Goal: Information Seeking & Learning: Learn about a topic

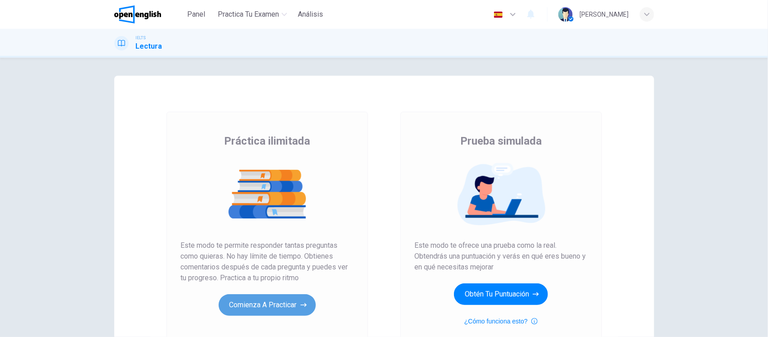
click at [252, 311] on button "Comienza a practicar" at bounding box center [267, 305] width 97 height 22
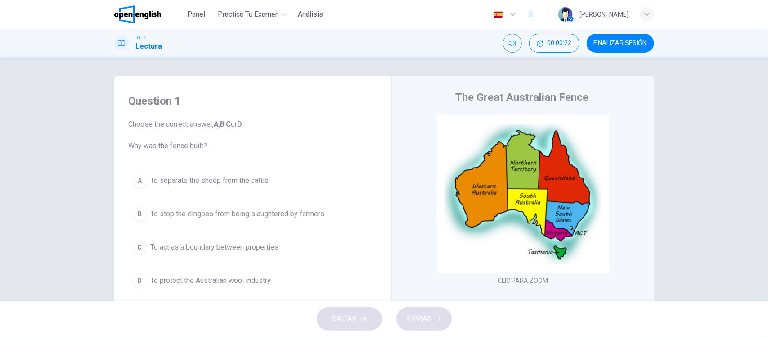
click at [702, 172] on div "Question 1 Choose the correct answer, A , B , C or D . Why was the fence built?…" at bounding box center [384, 179] width 768 height 243
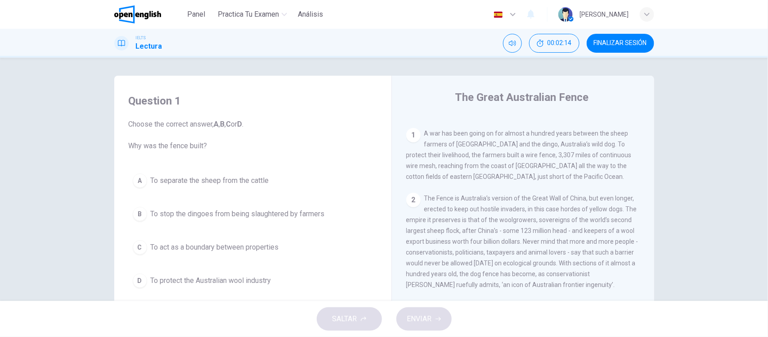
scroll to position [178, 0]
click at [60, 69] on div "Question 1 Choose the correct answer, A , B , C or D . Why was the fence built?…" at bounding box center [384, 179] width 768 height 243
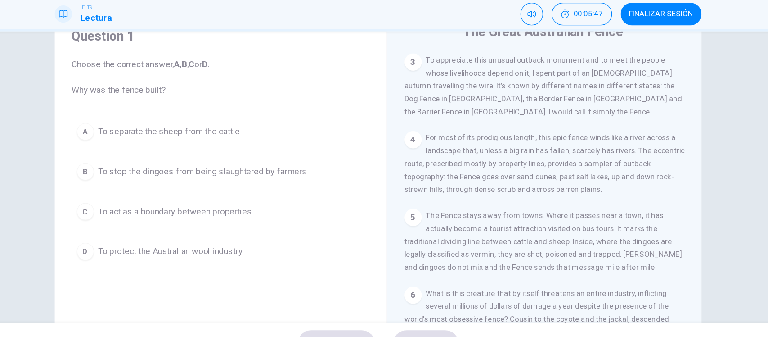
scroll to position [372, 0]
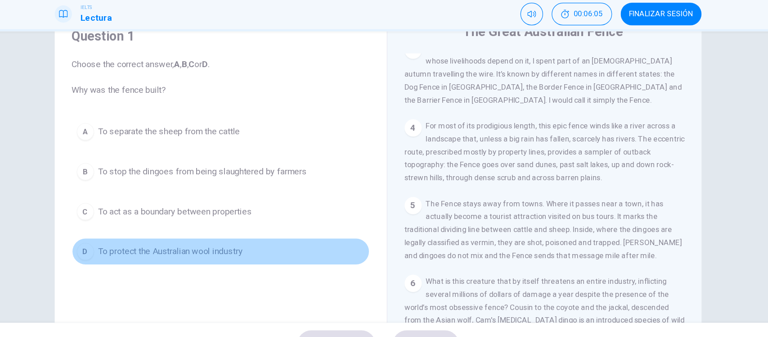
click at [252, 241] on span "To protect the Australian wool industry" at bounding box center [211, 241] width 121 height 11
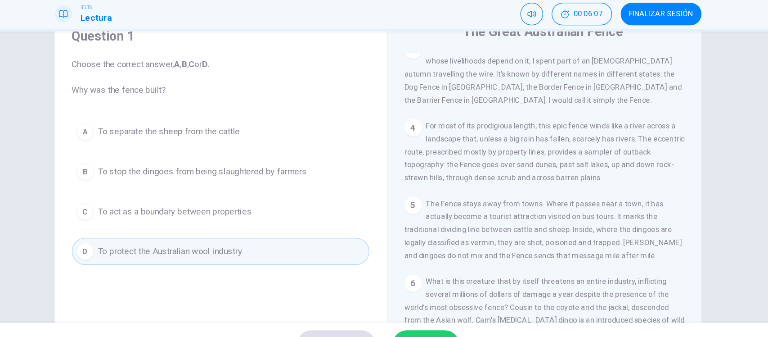
click at [573, 136] on div "CLIC PARA ZOOM Clic para zoom 1 A war has been going on for almost a hundred ye…" at bounding box center [530, 212] width 246 height 273
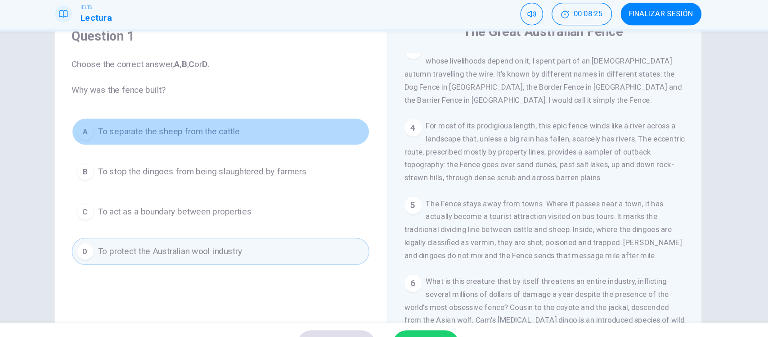
click at [230, 143] on span "To separate the sheep from the cattle" at bounding box center [210, 141] width 118 height 11
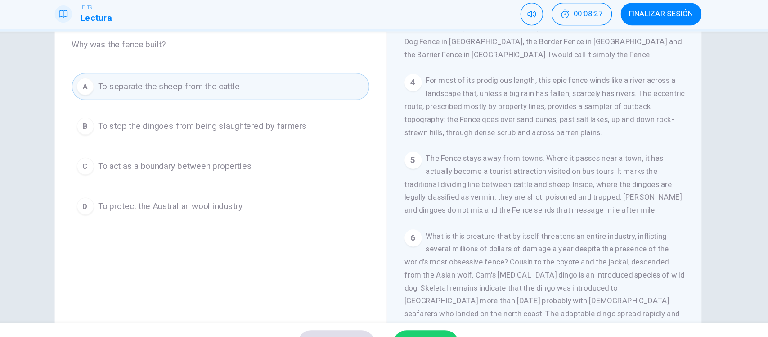
scroll to position [105, 0]
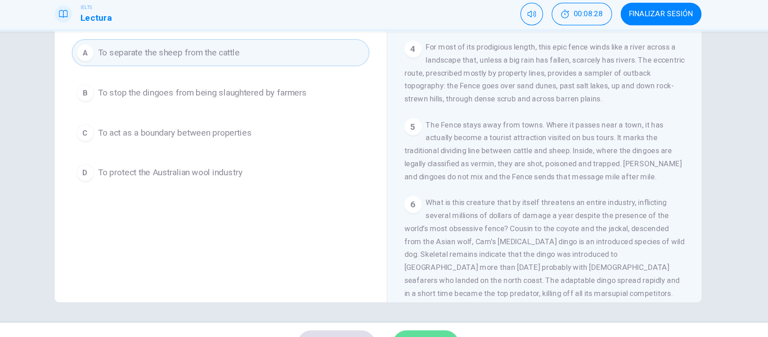
click at [417, 309] on button "ENVIAR" at bounding box center [424, 318] width 55 height 23
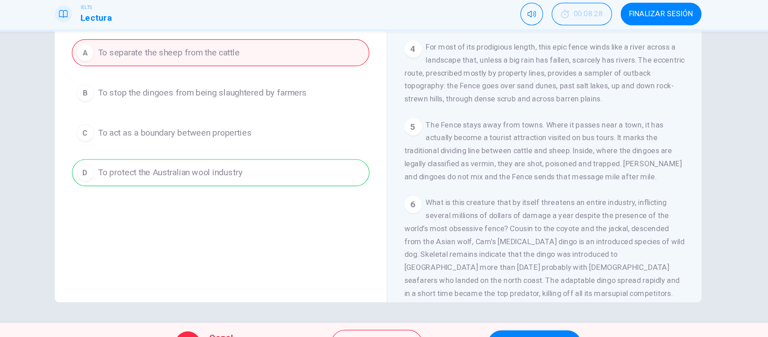
click at [213, 178] on div "A To separate the sheep from the cattle B To stop the dingoes from being slaugh…" at bounding box center [253, 125] width 249 height 122
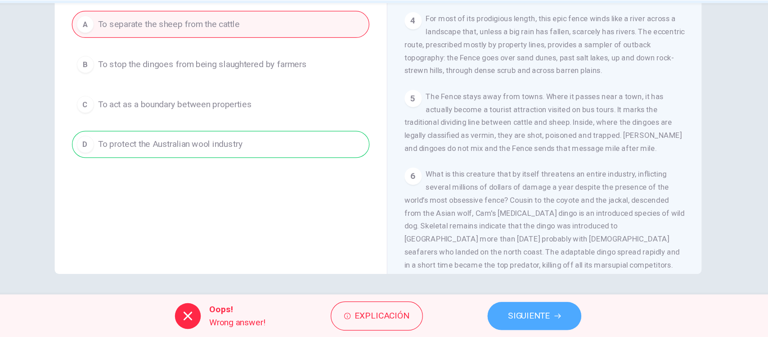
click at [502, 315] on span "SIGUIENTE" at bounding box center [510, 318] width 35 height 13
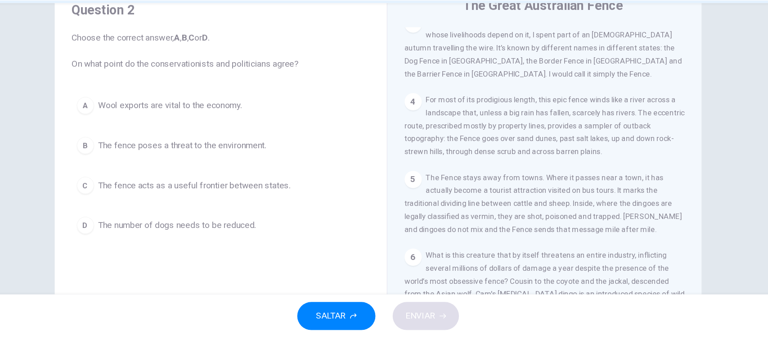
scroll to position [38, 0]
click at [517, 216] on span "The Fence stays away from towns. Where it passes near a town, it has actually b…" at bounding box center [523, 224] width 232 height 50
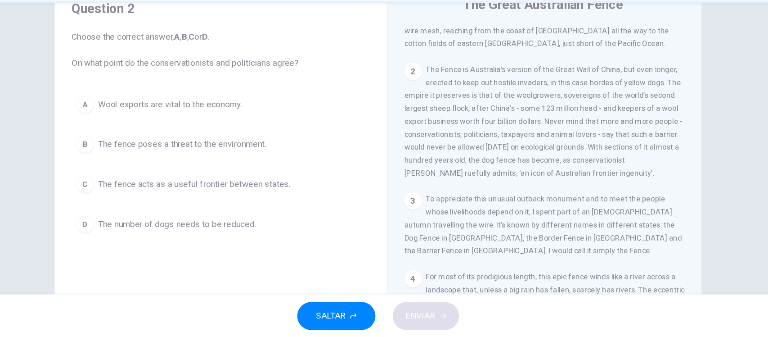
scroll to position [222, 0]
click at [179, 177] on span "The fence poses a threat to the environment." at bounding box center [221, 175] width 140 height 11
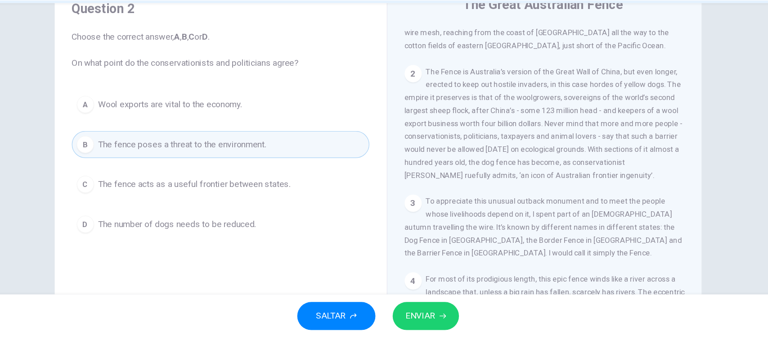
click at [206, 219] on button "C The fence acts as a useful frontier between states." at bounding box center [253, 209] width 249 height 23
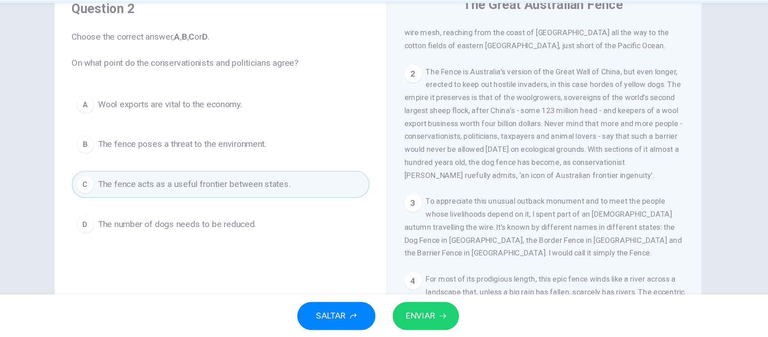
click at [468, 175] on span "The Fence is Australia’s version of the Great Wall of China, but even longer, e…" at bounding box center [523, 158] width 232 height 94
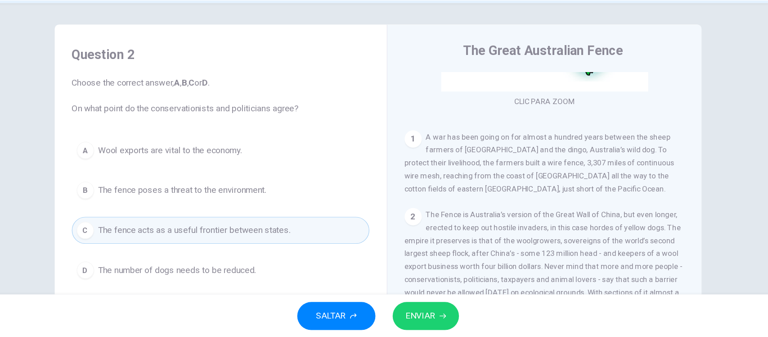
scroll to position [185, 0]
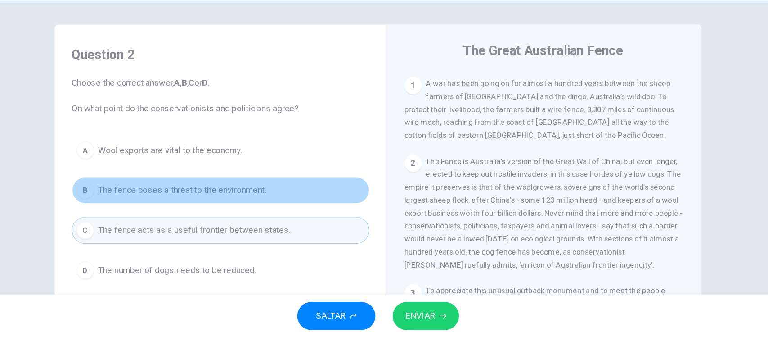
click at [268, 214] on span "The fence poses a threat to the environment." at bounding box center [221, 213] width 140 height 11
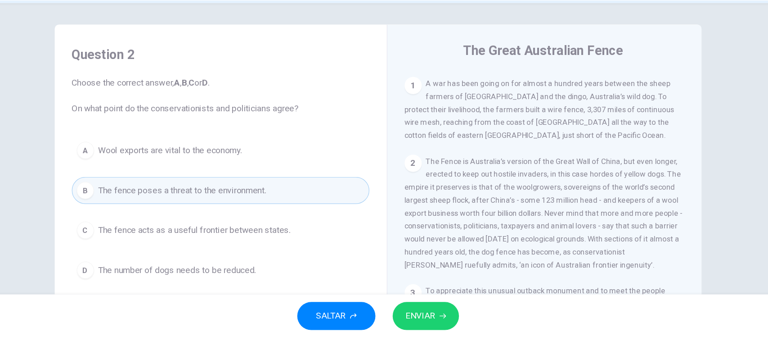
click at [178, 188] on button "A Wool exports are vital to the economy." at bounding box center [253, 180] width 249 height 23
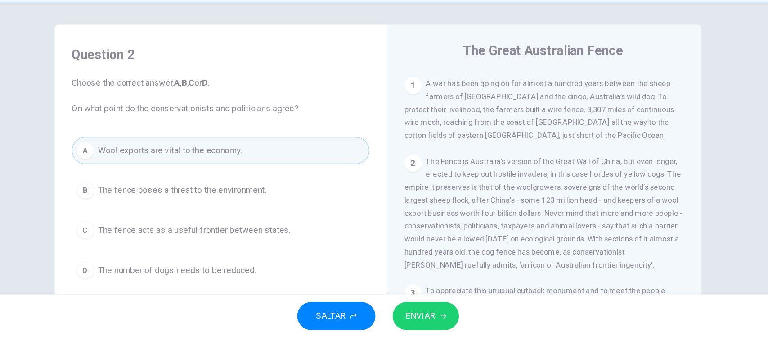
click at [454, 198] on div "2 The Fence is Australia’s version of the Great Wall of China, but even longer,…" at bounding box center [524, 232] width 234 height 97
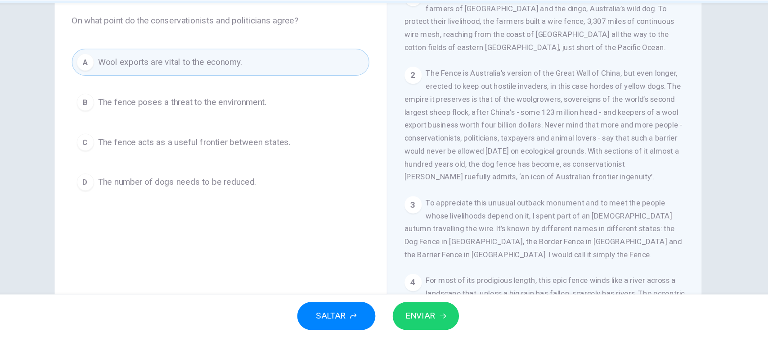
scroll to position [105, 0]
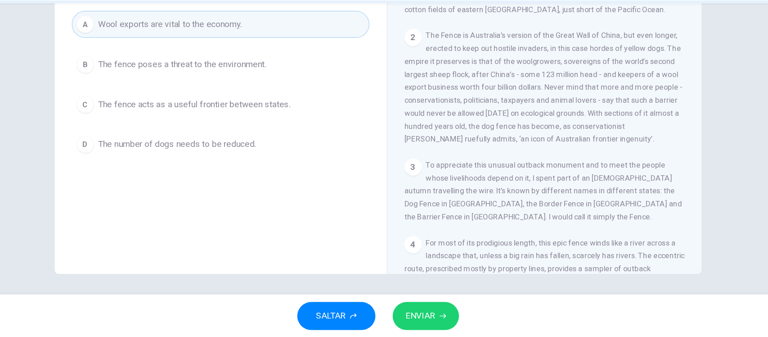
click at [455, 184] on div "CLIC PARA ZOOM Clic para zoom 1 A war has been going on for almost a hundred ye…" at bounding box center [530, 146] width 246 height 273
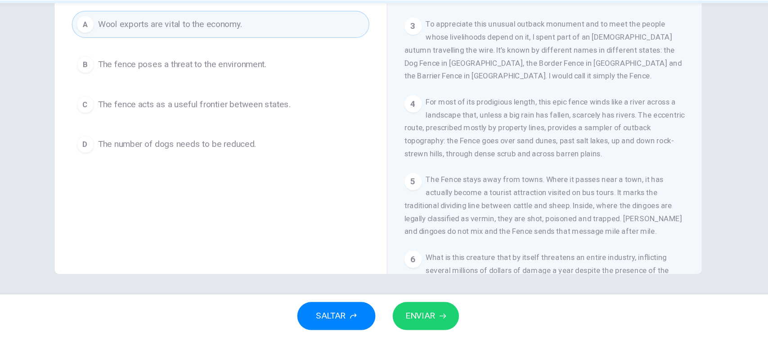
scroll to position [307, 0]
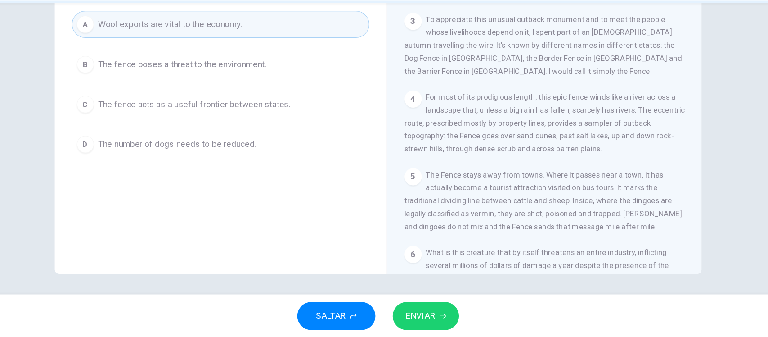
click at [682, 140] on div "Question 2 Choose the correct answer, A , B , C or D . On what point do the con…" at bounding box center [384, 179] width 768 height 243
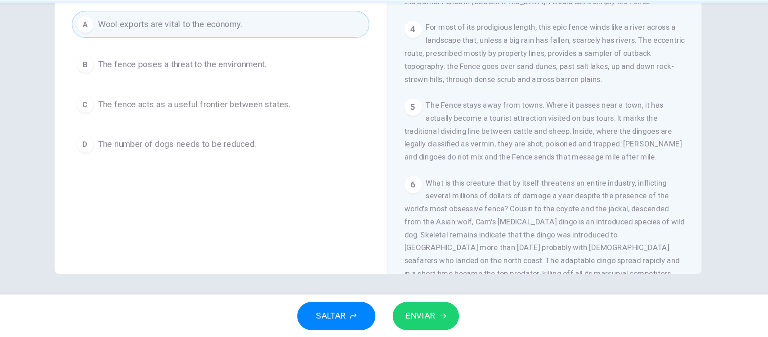
scroll to position [367, 0]
click at [502, 149] on div "5 The Fence stays away from towns. Where it passes near a town, it has actually…" at bounding box center [524, 162] width 234 height 54
click at [239, 214] on div "Question 2 Choose the correct answer, A , B , C or D . On what point do the con…" at bounding box center [253, 132] width 263 height 304
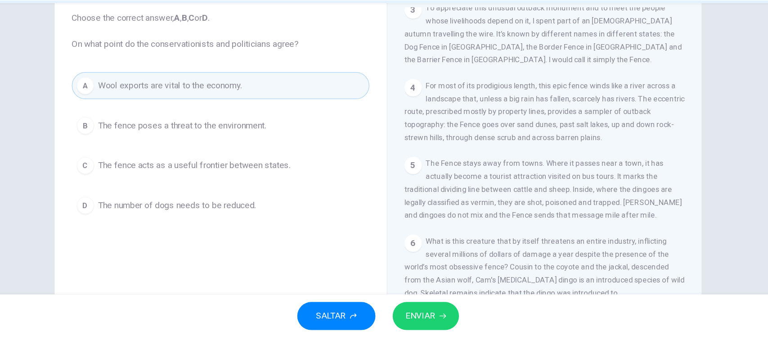
scroll to position [54, 0]
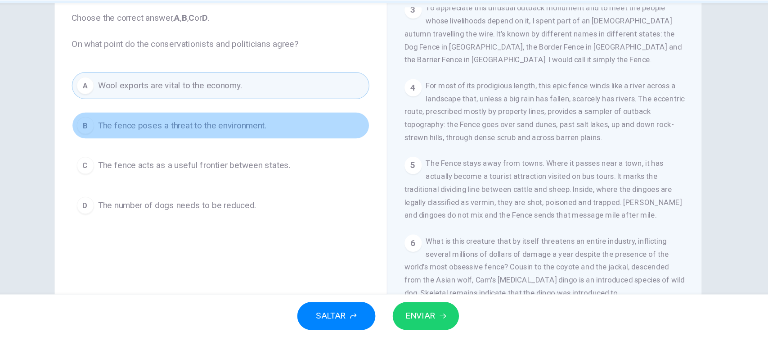
click at [221, 160] on span "The fence poses a threat to the environment." at bounding box center [221, 159] width 140 height 11
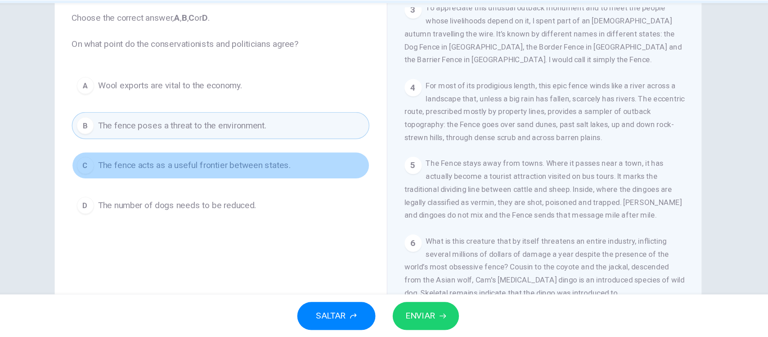
click at [218, 184] on button "C The fence acts as a useful frontier between states." at bounding box center [253, 193] width 249 height 23
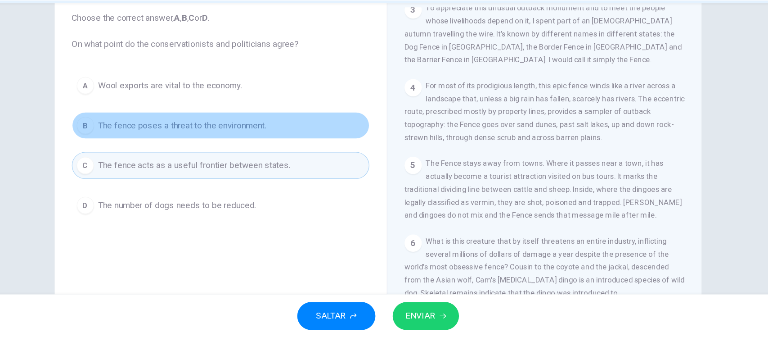
click at [194, 164] on span "The fence poses a threat to the environment." at bounding box center [221, 159] width 140 height 11
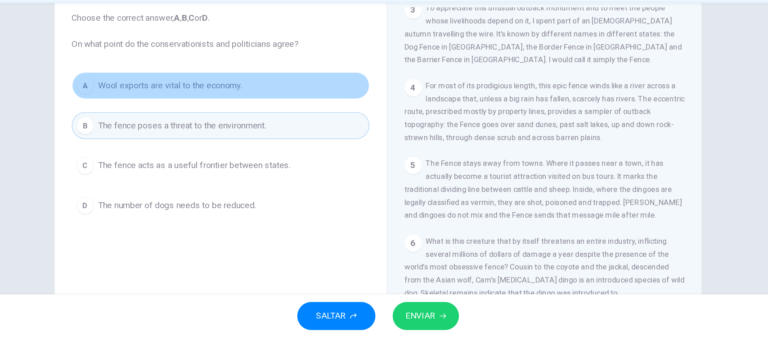
click at [193, 118] on button "A Wool exports are vital to the economy." at bounding box center [253, 126] width 249 height 23
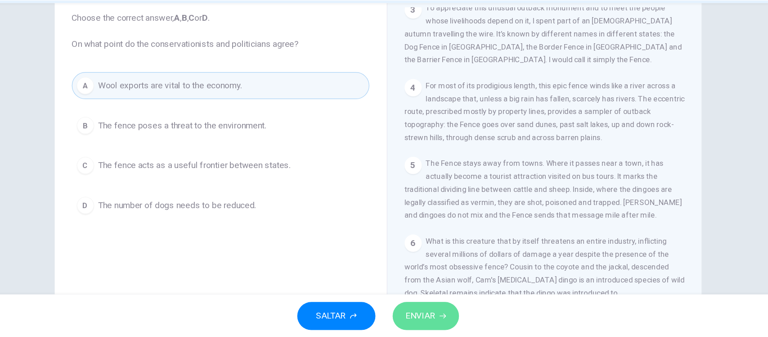
click at [425, 321] on span "ENVIAR" at bounding box center [419, 318] width 25 height 13
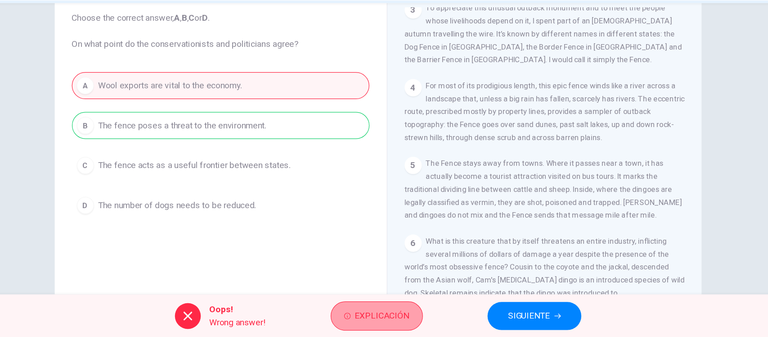
click at [382, 315] on span "Explicación" at bounding box center [387, 318] width 45 height 13
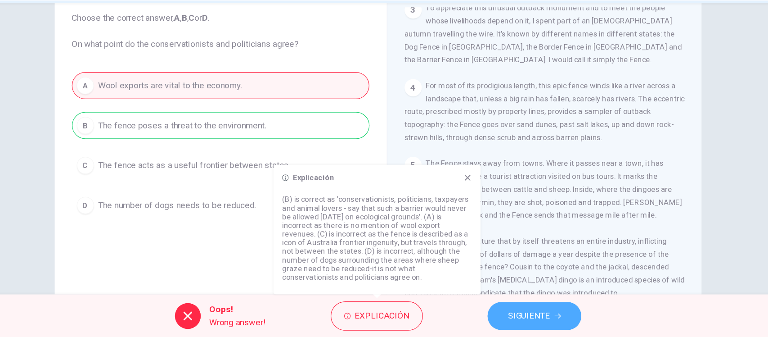
click at [520, 321] on span "SIGUIENTE" at bounding box center [510, 318] width 35 height 13
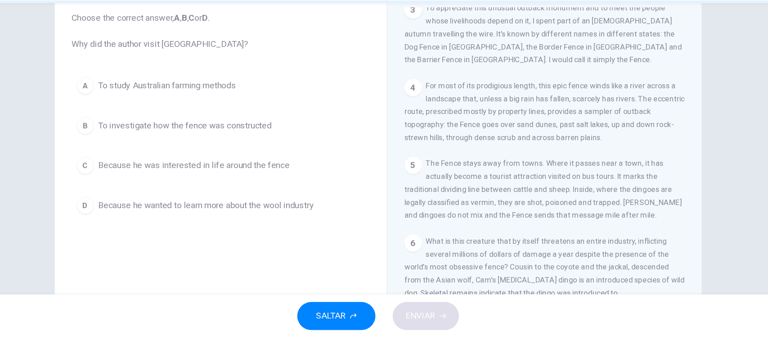
click at [100, 101] on div "Question 3 Choose the correct answer, A , B , C or D . Why did the author visit…" at bounding box center [384, 178] width 569 height 313
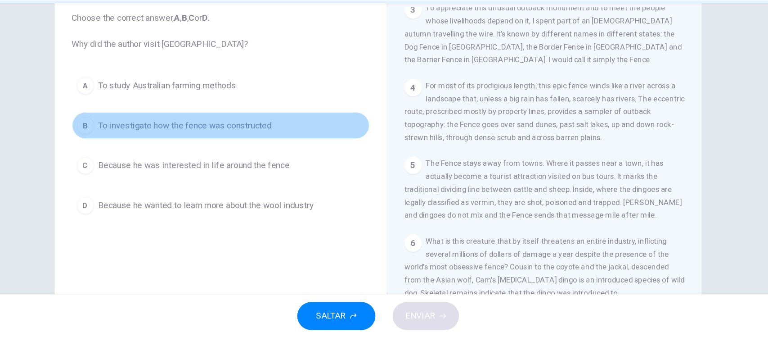
click at [197, 167] on button "B To investigate how the fence was constructed" at bounding box center [253, 160] width 249 height 23
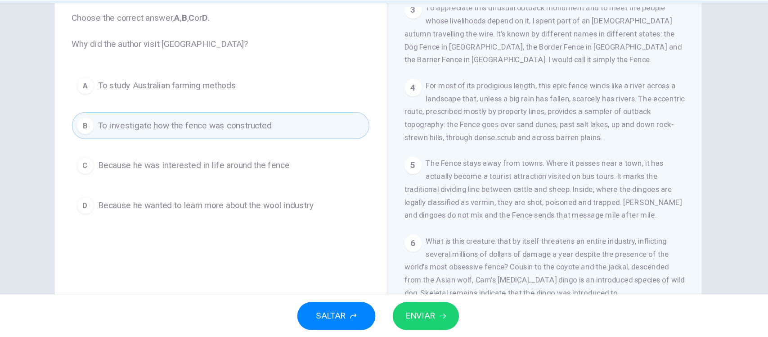
click at [504, 238] on span "The Fence stays away from towns. Where it passes near a town, it has actually b…" at bounding box center [523, 213] width 232 height 50
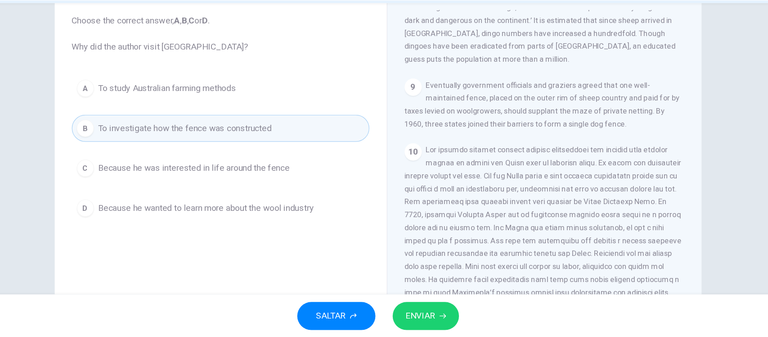
scroll to position [50, 0]
click at [183, 189] on button "C Because he was interested in life around the fence" at bounding box center [253, 196] width 249 height 23
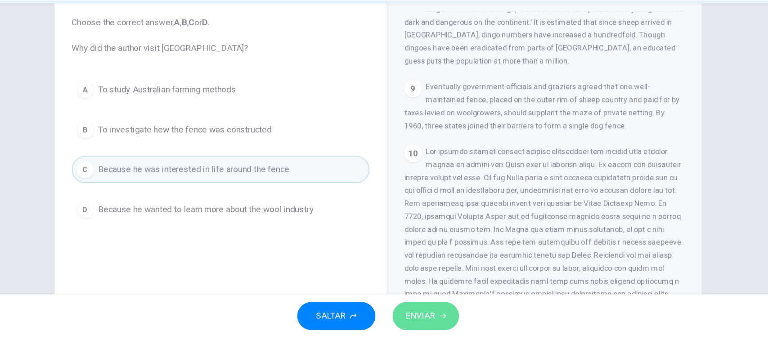
click at [420, 319] on span "ENVIAR" at bounding box center [419, 318] width 25 height 13
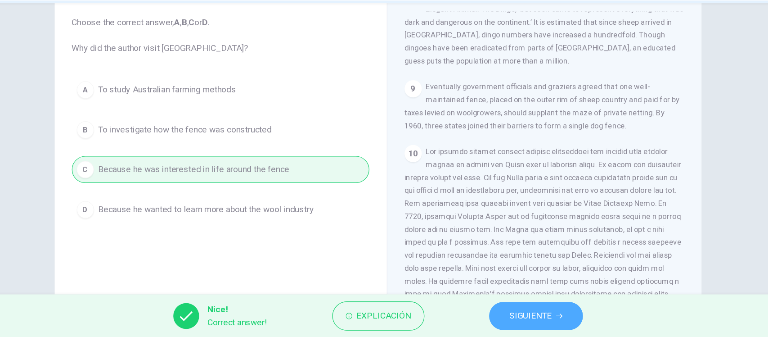
click at [508, 317] on span "SIGUIENTE" at bounding box center [511, 318] width 35 height 13
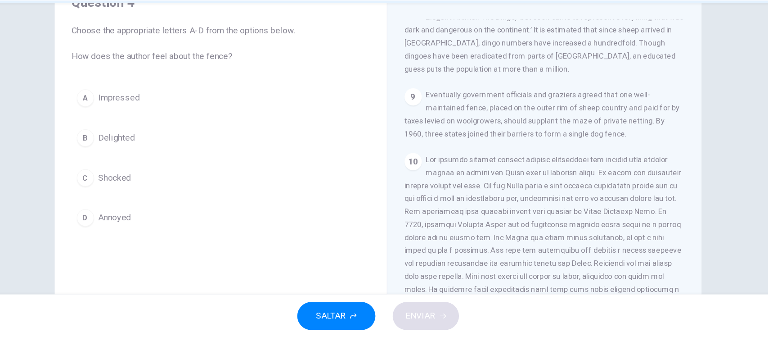
scroll to position [43, 0]
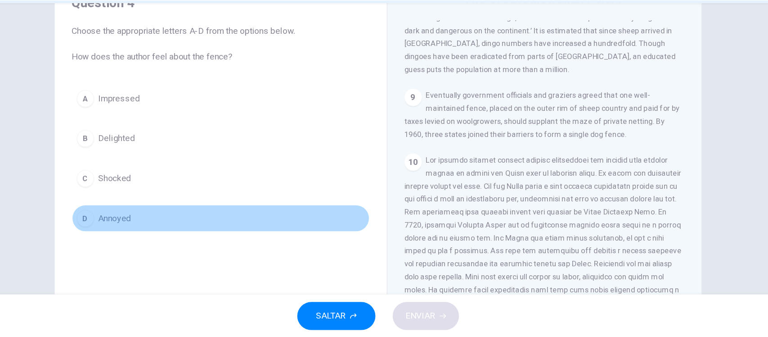
click at [163, 247] on button "D Annoyed" at bounding box center [253, 237] width 249 height 23
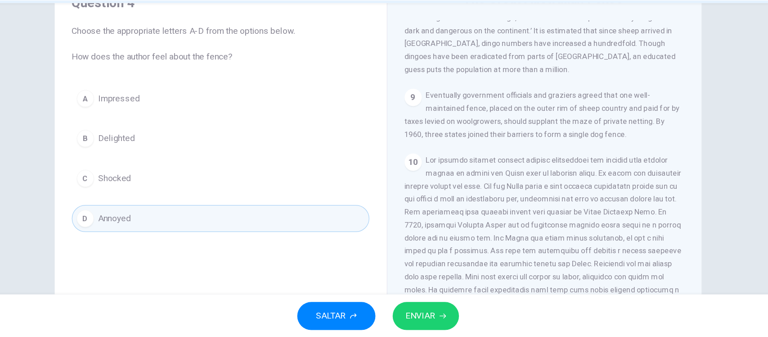
click at [419, 275] on span at bounding box center [522, 259] width 231 height 148
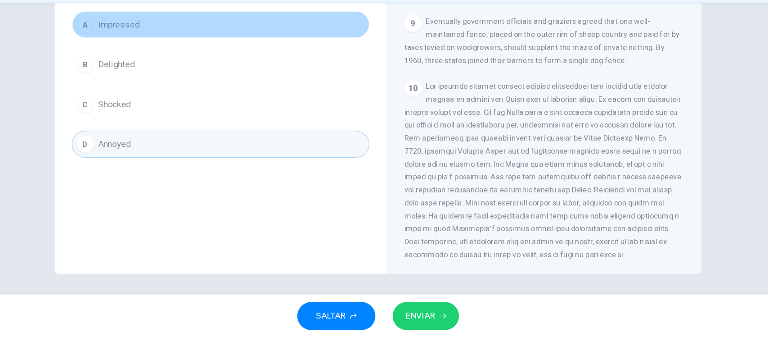
click at [181, 70] on button "A Impressed" at bounding box center [253, 75] width 249 height 23
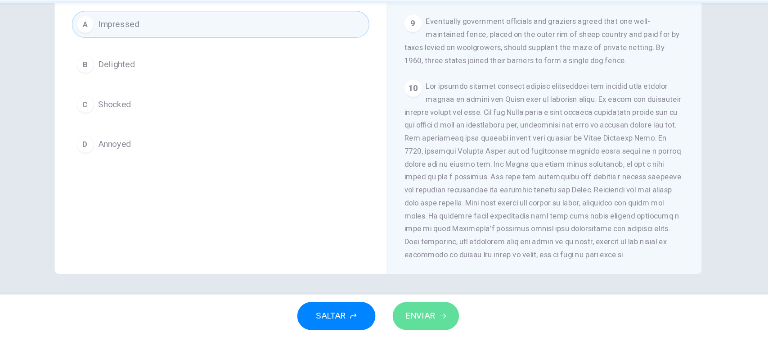
click at [420, 319] on span "ENVIAR" at bounding box center [419, 318] width 25 height 13
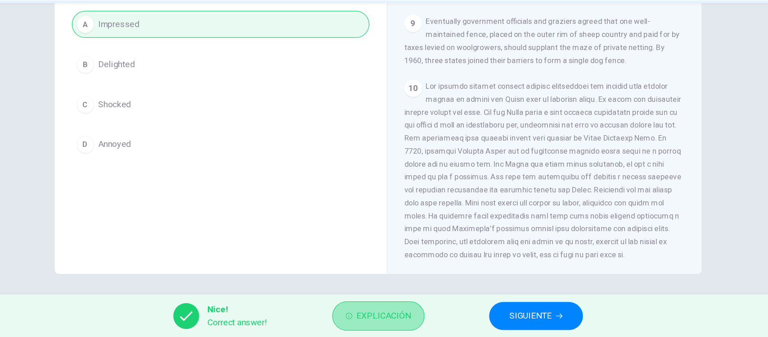
click at [400, 328] on button "Explicación" at bounding box center [384, 319] width 77 height 24
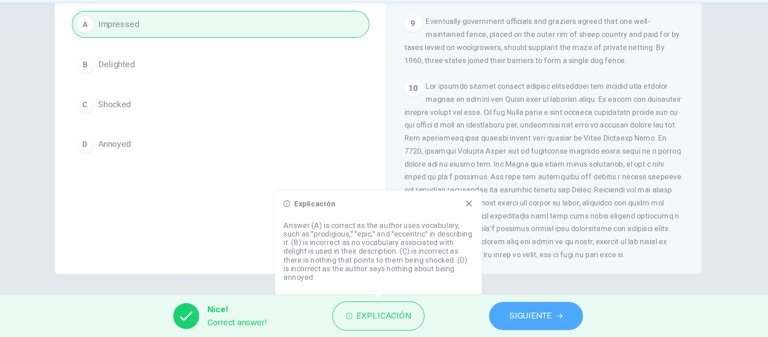
click at [514, 321] on span "SIGUIENTE" at bounding box center [511, 318] width 35 height 13
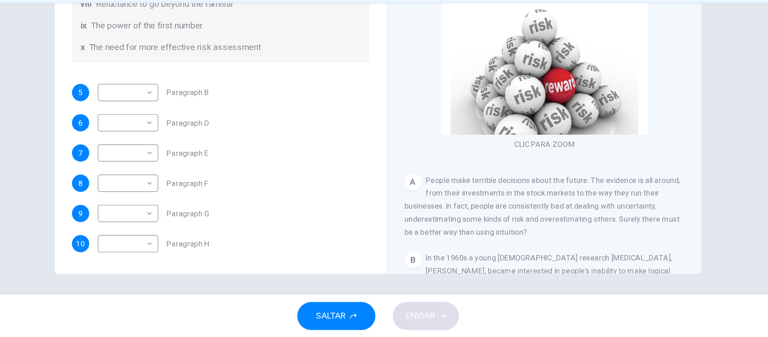
click at [458, 199] on div "CLIC PARA ZOOM Clic para zoom A People make terrible decisions about the future…" at bounding box center [530, 146] width 246 height 273
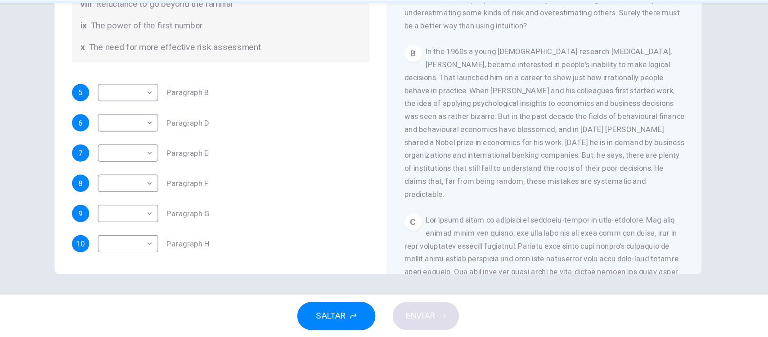
scroll to position [176, 0]
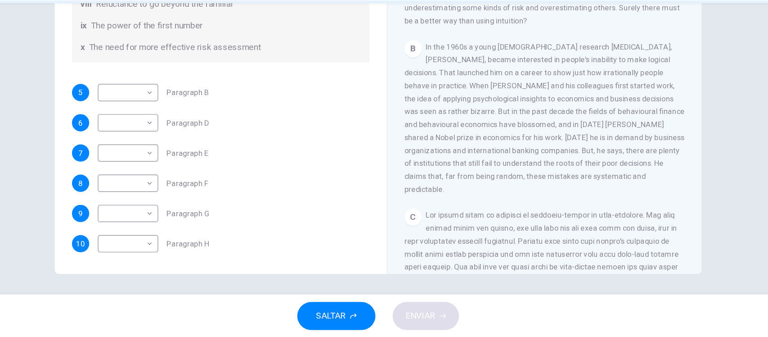
click at [669, 112] on div "Preguntas 5 - 10 Reading Passage 1 has nine paragraphs A-I Choose the correct h…" at bounding box center [384, 179] width 768 height 243
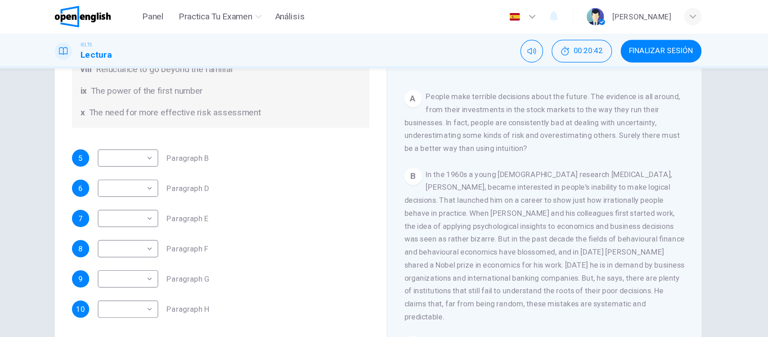
scroll to position [125, 0]
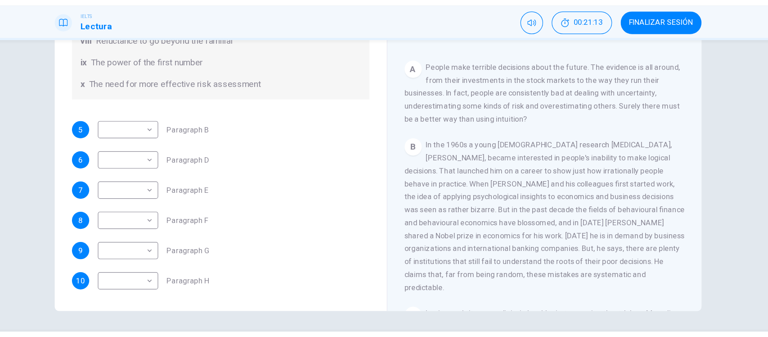
click at [440, 176] on div "B In the 1960s a young [DEMOGRAPHIC_DATA] research [MEDICAL_DATA], [PERSON_NAME…" at bounding box center [524, 205] width 234 height 130
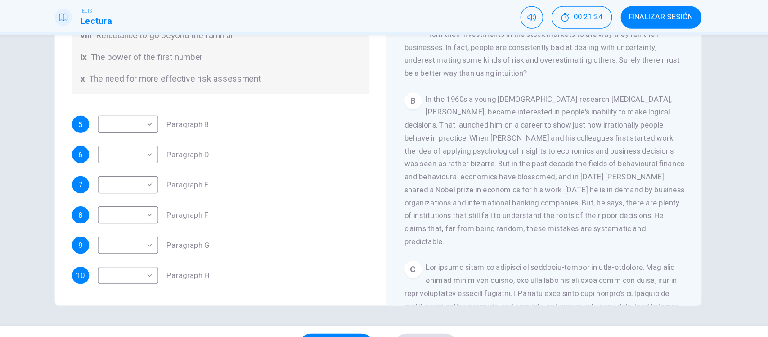
scroll to position [167, 0]
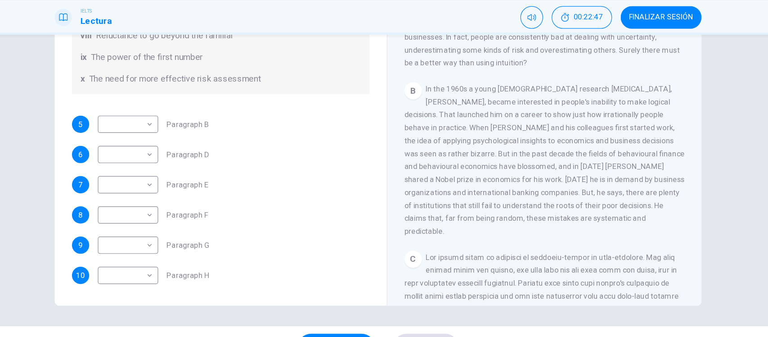
click at [307, 176] on div "7 ​ ​ Paragraph E" at bounding box center [253, 183] width 249 height 14
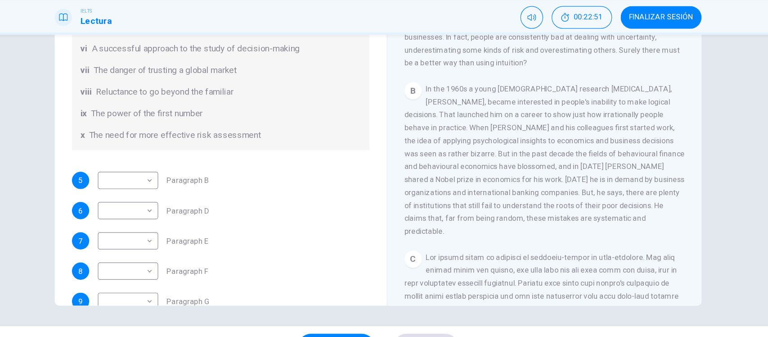
scroll to position [136, 0]
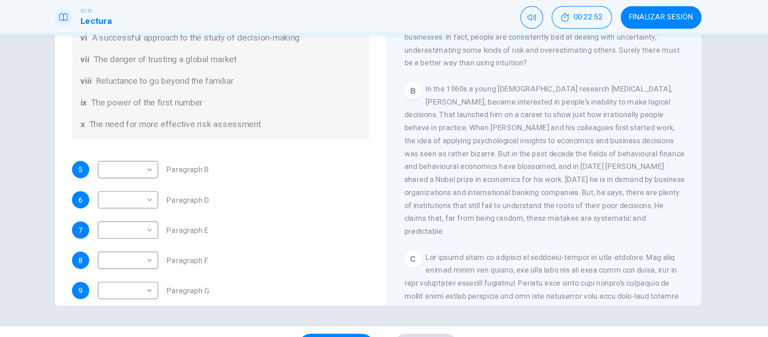
click at [443, 167] on div "B In the 1960s a young [DEMOGRAPHIC_DATA] research [MEDICAL_DATA], [PERSON_NAME…" at bounding box center [524, 162] width 234 height 130
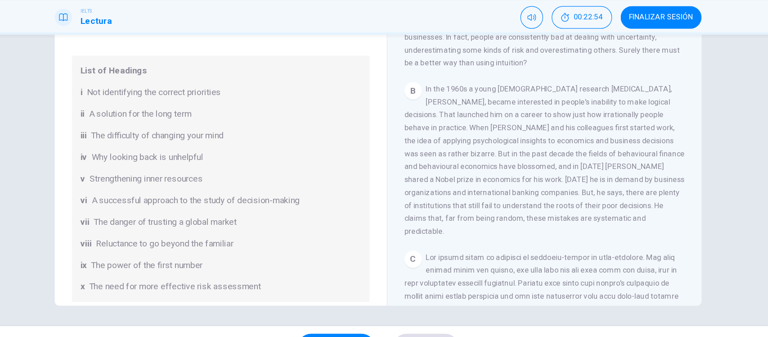
scroll to position [0, 0]
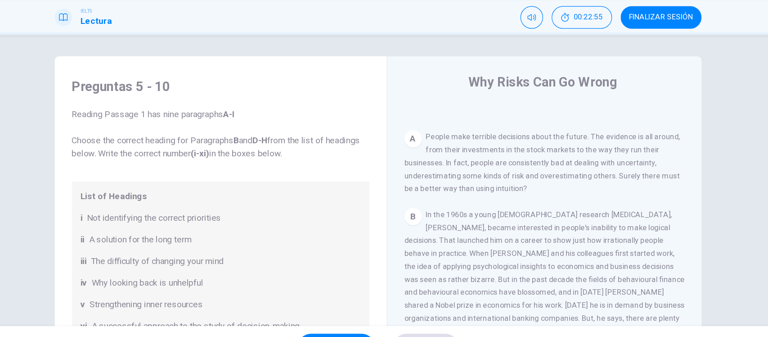
click at [561, 197] on div "CLIC PARA ZOOM Clic para zoom A People make terrible decisions about the future…" at bounding box center [530, 251] width 246 height 273
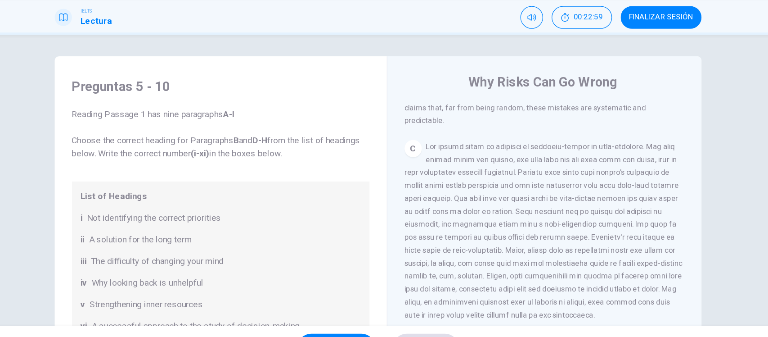
scroll to position [365, 0]
click at [457, 190] on span at bounding box center [523, 221] width 232 height 148
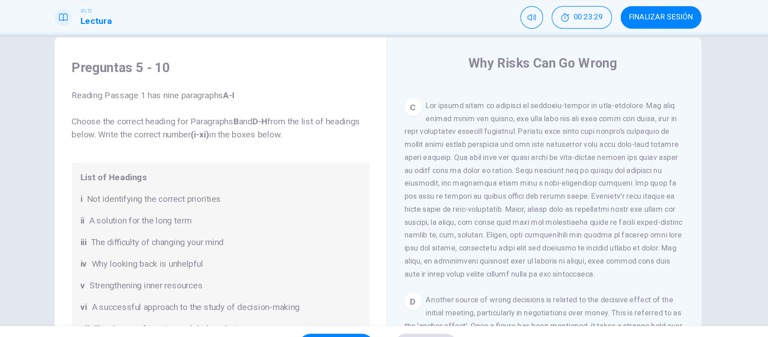
scroll to position [385, 0]
click at [303, 234] on div "iii The difficulty of changing your mind" at bounding box center [253, 231] width 234 height 11
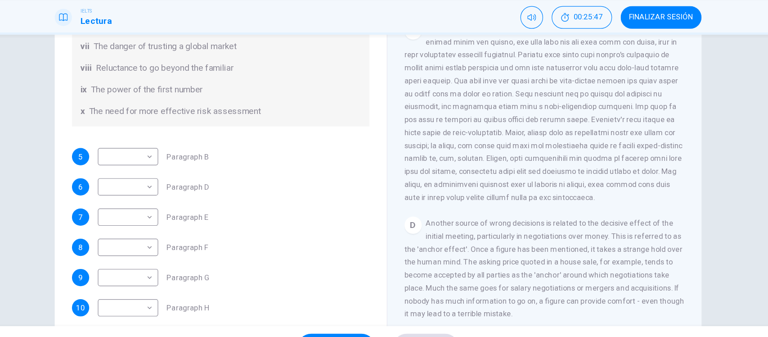
scroll to position [45, 0]
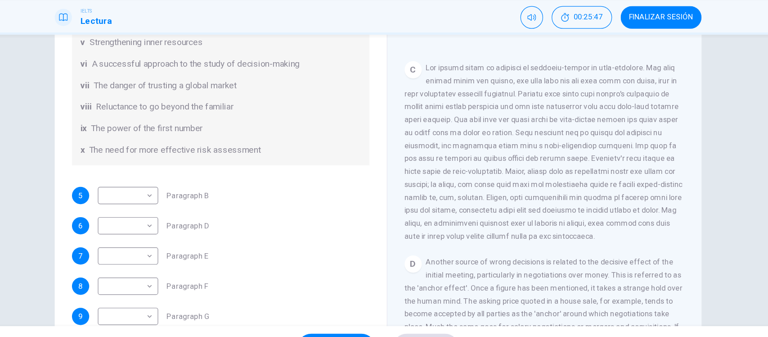
click at [450, 218] on span at bounding box center [523, 155] width 232 height 148
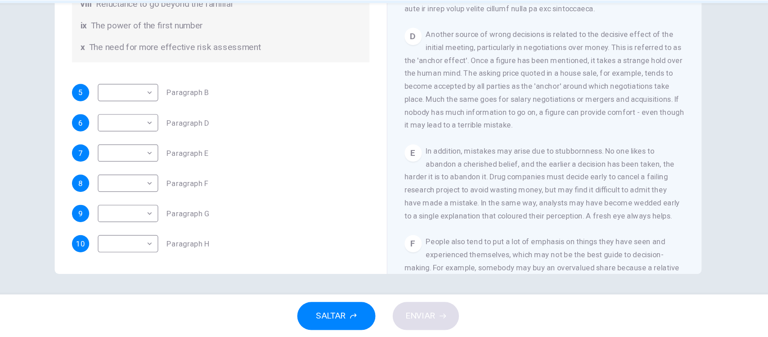
scroll to position [498, 0]
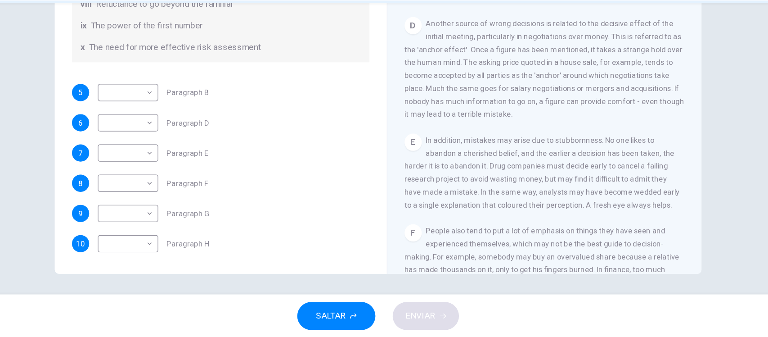
click at [517, 146] on span "Another source of wrong decisions is related to the decisive effect of the init…" at bounding box center [524, 112] width 234 height 83
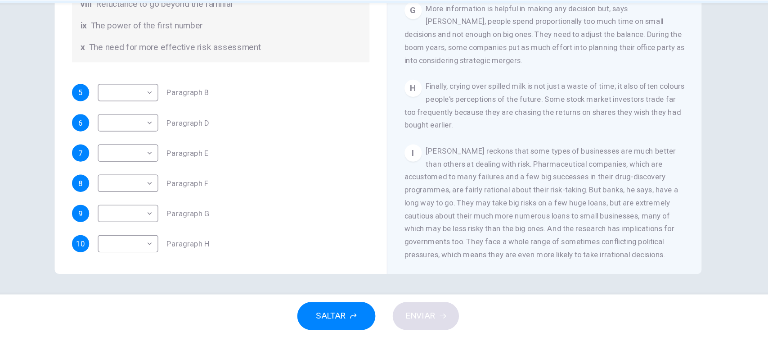
scroll to position [832, 0]
click at [409, 236] on span "[PERSON_NAME] reckons that some types of businesses are much better than others…" at bounding box center [521, 224] width 229 height 94
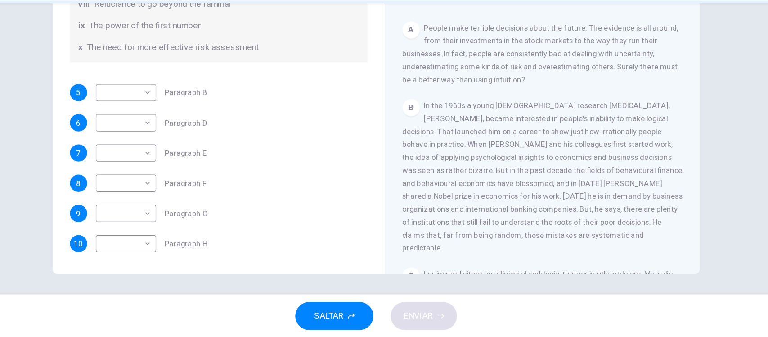
scroll to position [57, 0]
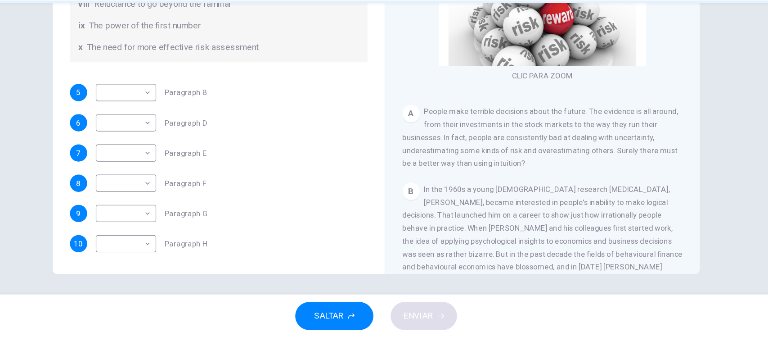
click at [658, 118] on div "Preguntas 5 - 10 Reading Passage 1 has nine paragraphs A-I Choose the correct h…" at bounding box center [384, 127] width 569 height 313
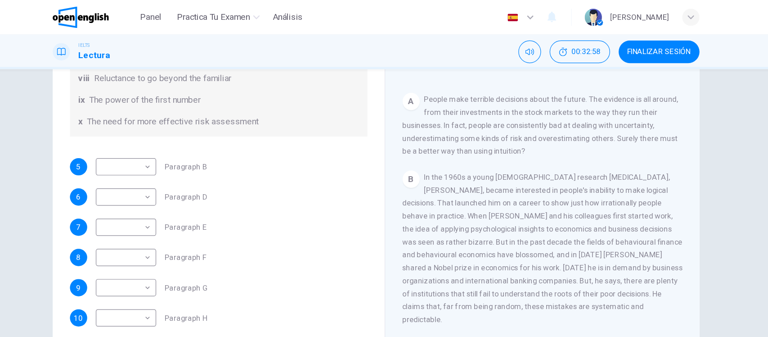
scroll to position [130, 0]
click at [507, 144] on div "B In the 1960s a young [DEMOGRAPHIC_DATA] research [MEDICAL_DATA], [PERSON_NAME…" at bounding box center [524, 207] width 234 height 130
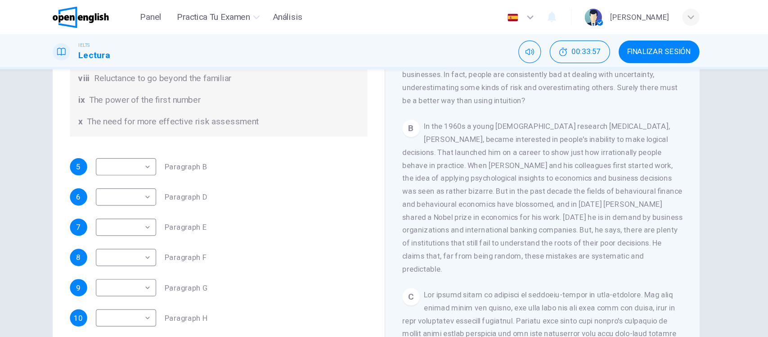
scroll to position [172, 0]
drag, startPoint x: 70, startPoint y: 103, endPoint x: 89, endPoint y: 114, distance: 21.6
click at [89, 114] on div "Preguntas 5 - 10 Reading Passage 1 has nine paragraphs A-I Choose the correct h…" at bounding box center [384, 179] width 768 height 243
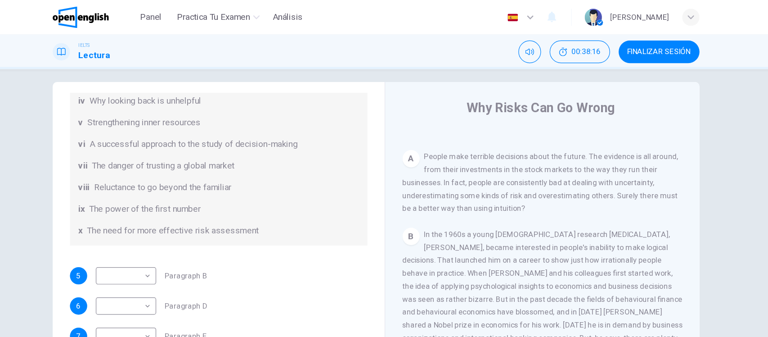
scroll to position [0, 0]
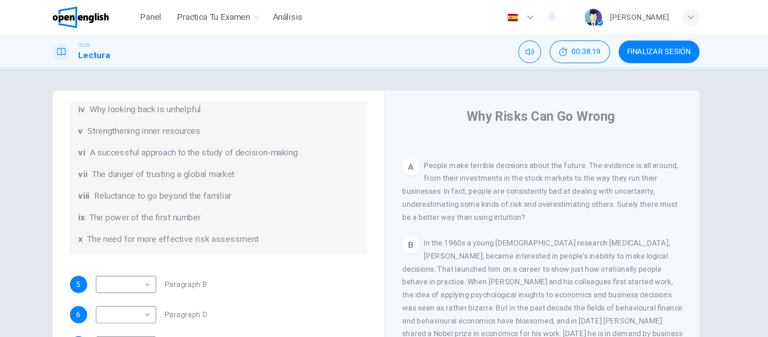
click at [307, 204] on div "x The need for more effective risk assessment" at bounding box center [253, 199] width 234 height 11
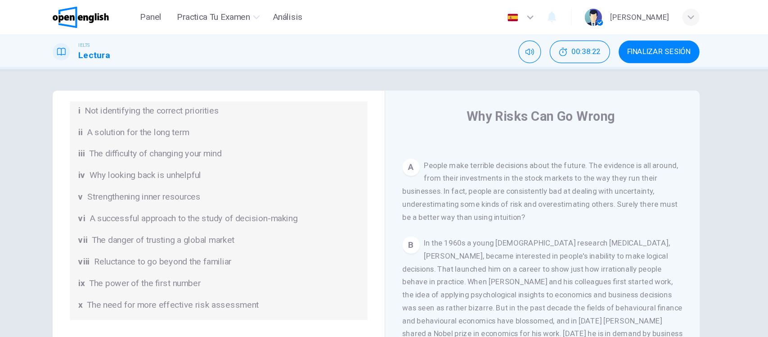
scroll to position [119, 0]
click at [104, 178] on div "Preguntas 5 - 10 Reading Passage 1 has nine paragraphs A-I Choose the correct h…" at bounding box center [384, 232] width 569 height 313
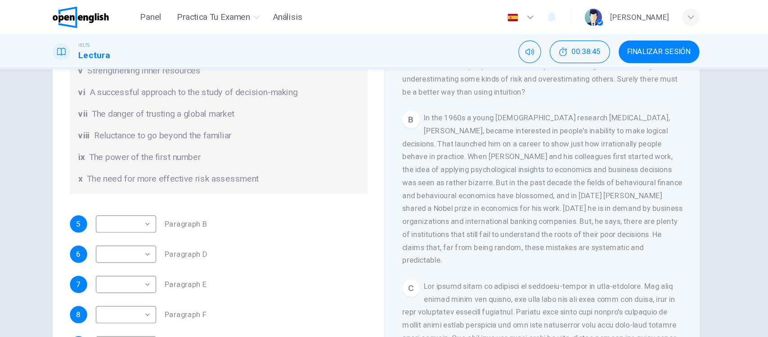
scroll to position [105, 0]
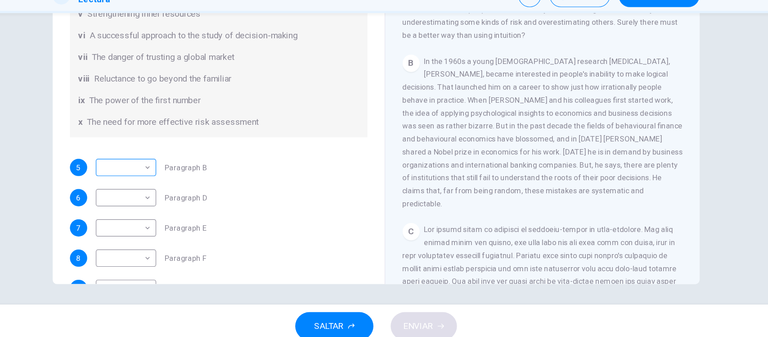
click at [99, 145] on body "Este sitio utiliza cookies, como se explica en nuestra Política de Privacidad .…" at bounding box center [384, 168] width 768 height 337
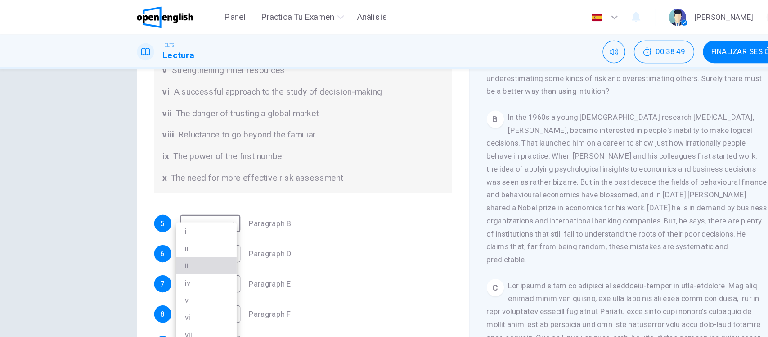
click at [160, 224] on li "iii" at bounding box center [172, 221] width 50 height 14
type input "***"
click at [83, 208] on div "Preguntas 5 - 10 Reading Passage 1 has nine paragraphs A-I Choose the correct h…" at bounding box center [384, 179] width 768 height 243
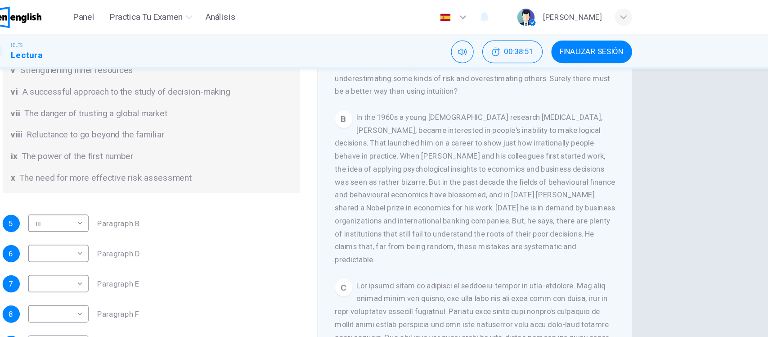
click at [567, 260] on span at bounding box center [523, 309] width 232 height 148
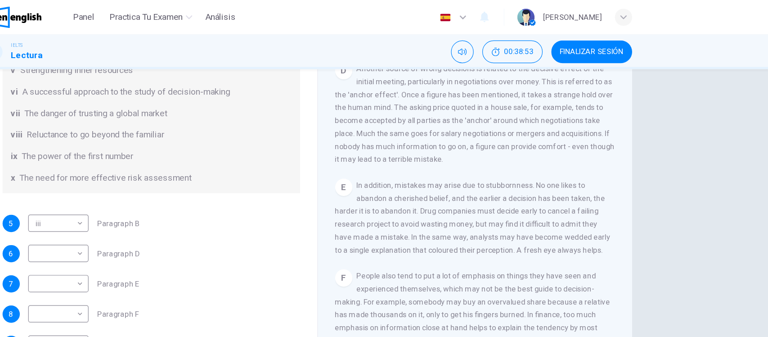
scroll to position [516, 0]
click at [330, 234] on div "7 ​ ​ Paragraph E" at bounding box center [253, 237] width 249 height 14
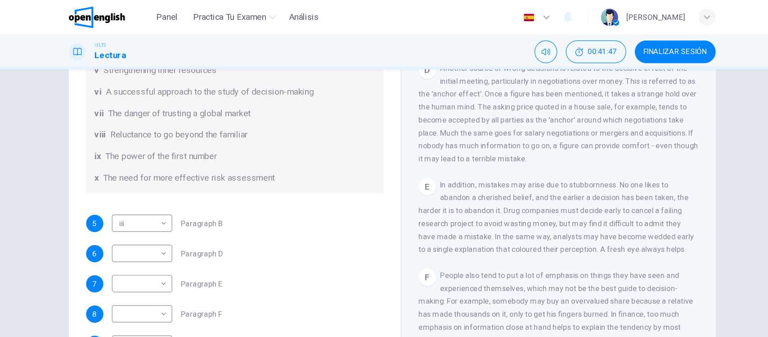
click at [72, 144] on div "Preguntas 5 - 10 Reading Passage 1 has nine paragraphs A-I Choose the correct h…" at bounding box center [384, 179] width 768 height 243
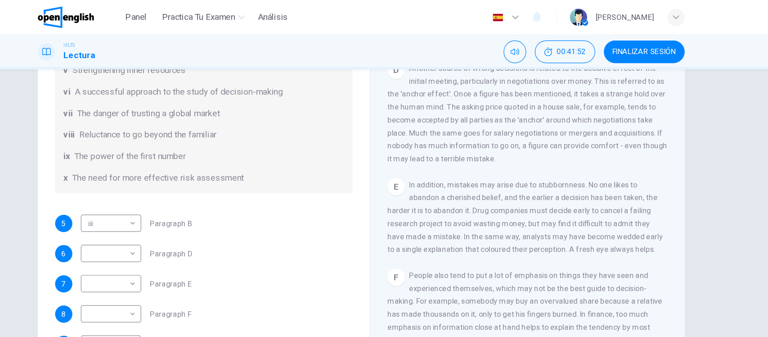
click at [100, 144] on div "Preguntas 5 - 10 Reading Passage 1 has nine paragraphs A-I Choose the correct h…" at bounding box center [384, 127] width 569 height 313
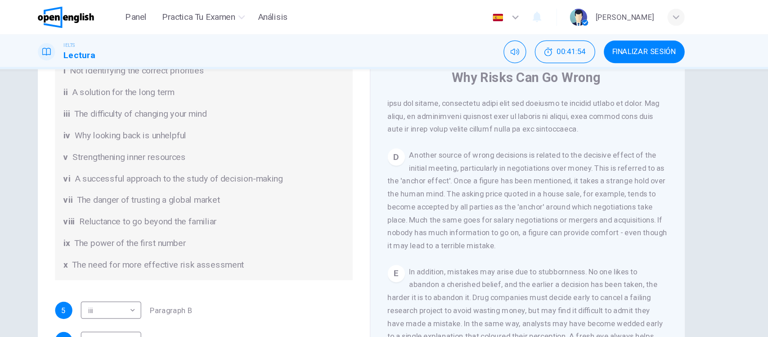
scroll to position [18, 0]
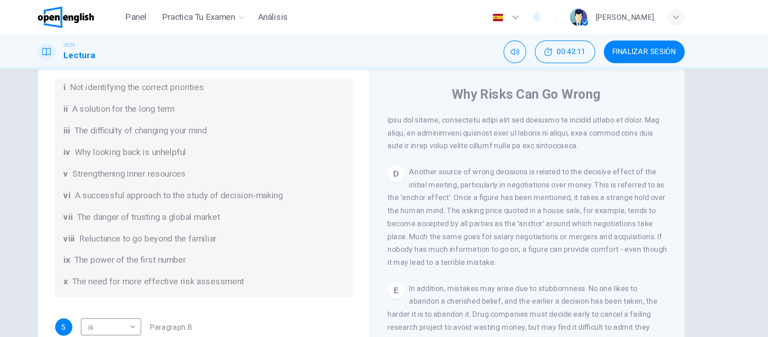
click at [100, 144] on div "Preguntas 5 - 10 Reading Passage 1 has nine paragraphs A-I Choose the correct h…" at bounding box center [384, 213] width 569 height 313
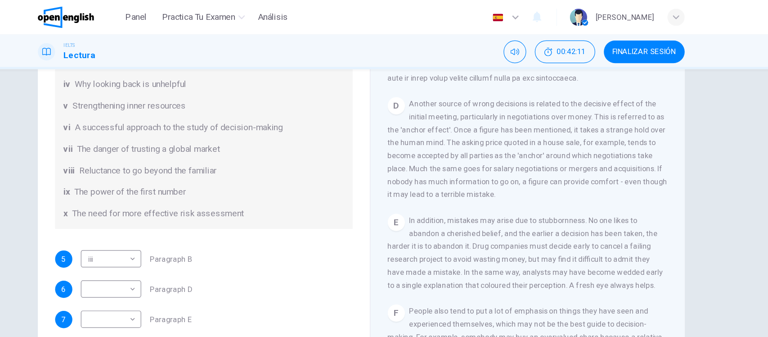
scroll to position [89, 0]
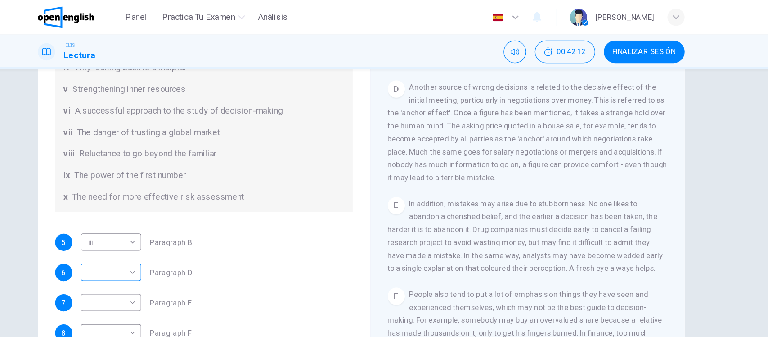
click at [80, 228] on body "Este sitio utiliza cookies, como se explica en nuestra Política de Privacidad .…" at bounding box center [384, 168] width 768 height 337
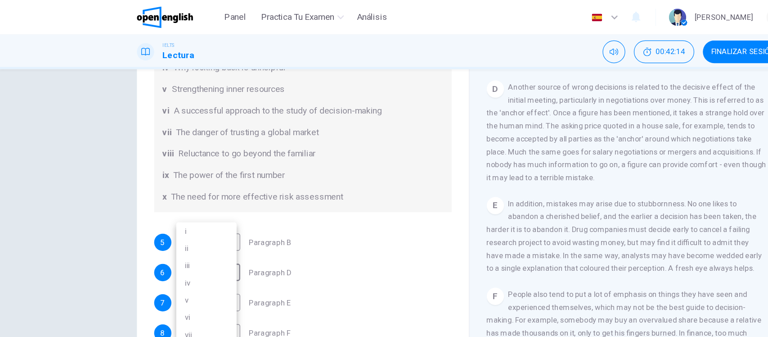
click at [171, 193] on li "i" at bounding box center [172, 192] width 50 height 14
type input "*"
click at [82, 200] on div "Preguntas 5 - 10 Reading Passage 1 has nine paragraphs A-I Choose the correct h…" at bounding box center [384, 179] width 768 height 243
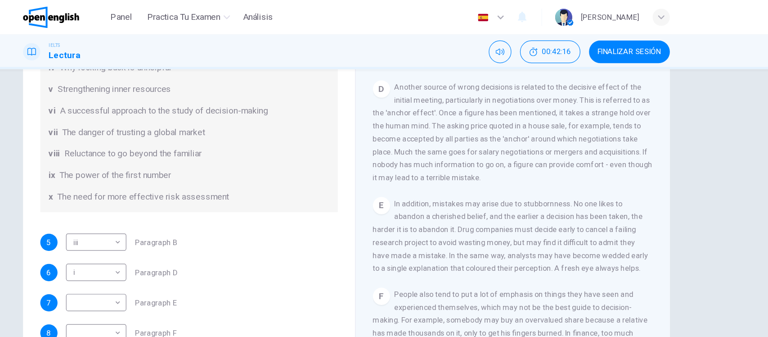
scroll to position [173, 0]
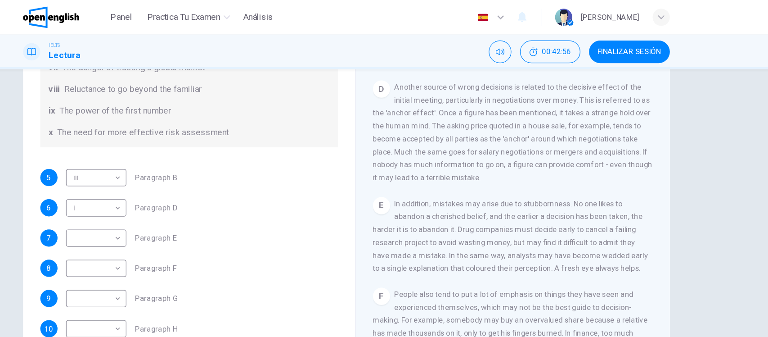
click at [450, 152] on span "Another source of wrong decisions is related to the decisive effect of the init…" at bounding box center [524, 110] width 234 height 83
click at [488, 152] on span "Another source of wrong decisions is related to the decisive effect of the init…" at bounding box center [524, 110] width 234 height 83
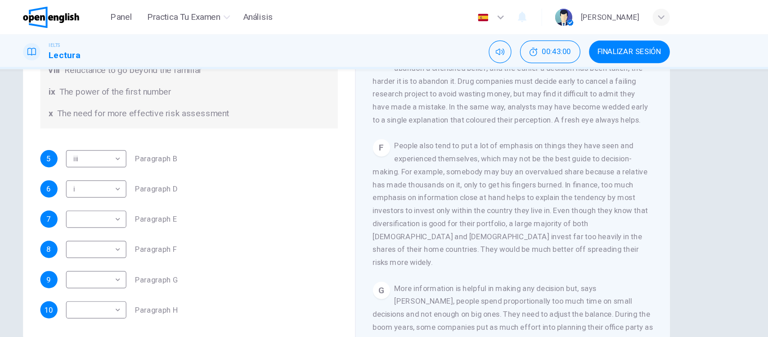
scroll to position [630, 0]
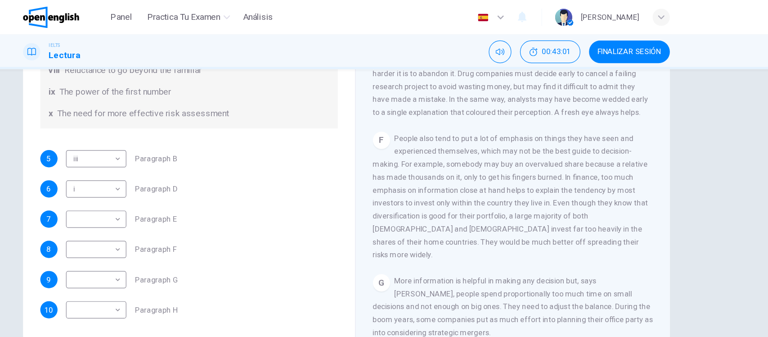
click at [710, 149] on div "Preguntas 5 - 10 Reading Passage 1 has nine paragraphs A-I Choose the correct h…" at bounding box center [384, 179] width 768 height 243
click at [267, 117] on div "Preguntas 5 - 10 Reading Passage 1 has nine paragraphs A-I Choose the correct h…" at bounding box center [253, 40] width 263 height 468
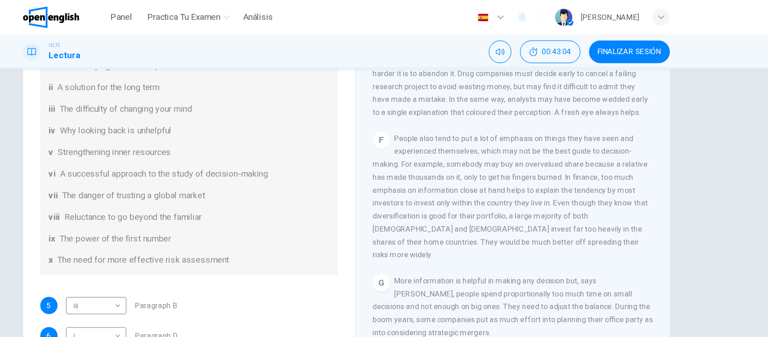
scroll to position [50, 0]
click at [407, 99] on div "E In addition, mistakes may arise due to stubbornness. No one likes to abandon …" at bounding box center [524, 66] width 234 height 65
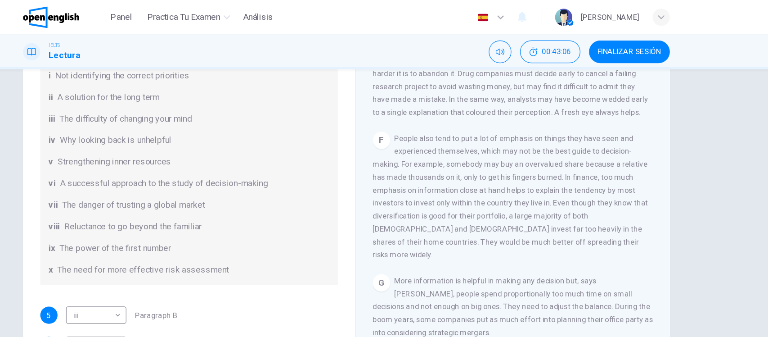
scroll to position [41, 0]
click at [463, 97] on span "In addition, mistakes may arise due to stubbornness. No one likes to abandon a …" at bounding box center [522, 66] width 230 height 61
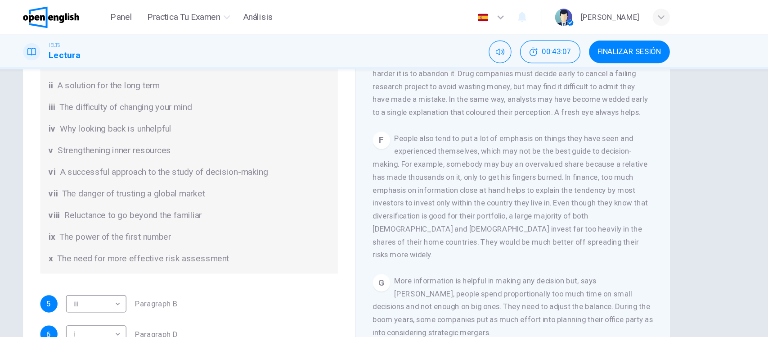
scroll to position [39, 0]
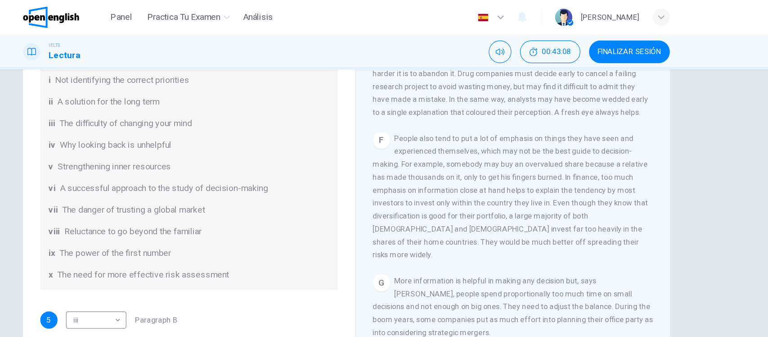
click at [463, 97] on span "In addition, mistakes may arise due to stubbornness. No one likes to abandon a …" at bounding box center [522, 66] width 230 height 61
click at [458, 129] on div "CLIC PARA ZOOM Clic para zoom A People make terrible decisions about the future…" at bounding box center [530, 146] width 246 height 273
drag, startPoint x: 458, startPoint y: 129, endPoint x: 457, endPoint y: 139, distance: 9.5
click at [457, 139] on div "CLIC PARA ZOOM Clic para zoom A People make terrible decisions about the future…" at bounding box center [530, 146] width 246 height 273
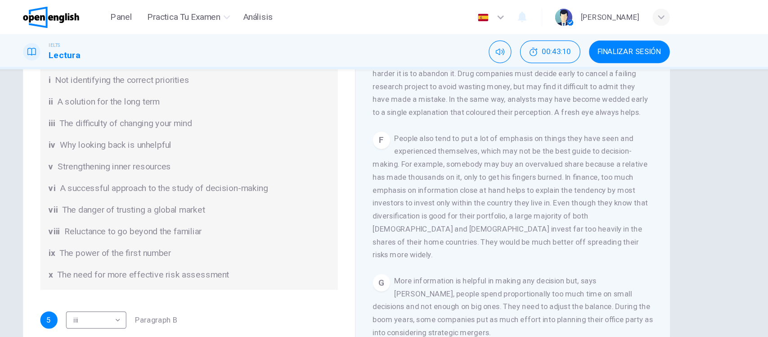
click at [457, 139] on span "People also tend to put a lot of emphasis on things they have seen and experien…" at bounding box center [522, 164] width 230 height 104
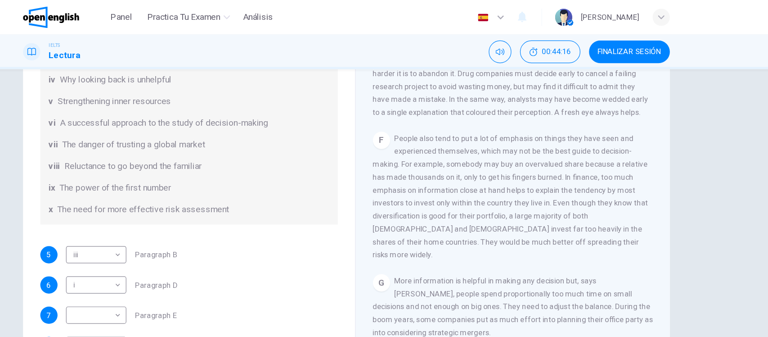
scroll to position [124, 0]
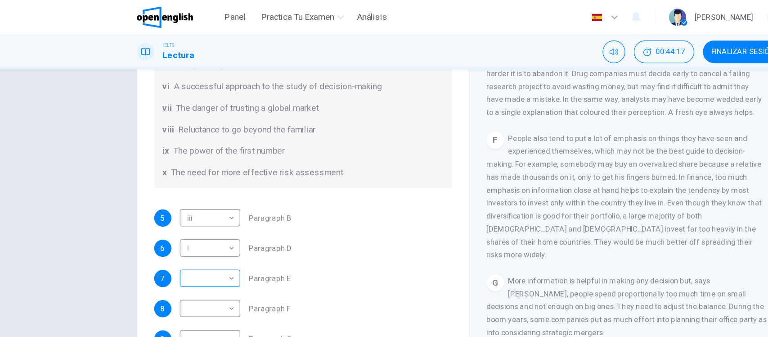
click at [86, 235] on body "Este sitio utiliza cookies, como se explica en nuestra Política de Privacidad .…" at bounding box center [384, 168] width 768 height 337
click at [163, 248] on li "v" at bounding box center [172, 250] width 50 height 14
type input "*"
click at [60, 144] on div "Preguntas 5 - 10 Reading Passage 1 has nine paragraphs A-I Choose the correct h…" at bounding box center [384, 179] width 768 height 243
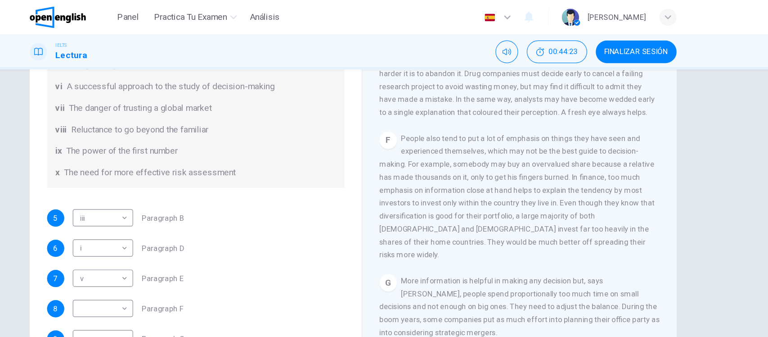
click at [424, 198] on span "People also tend to put a lot of emphasis on things they have seen and experien…" at bounding box center [522, 164] width 230 height 104
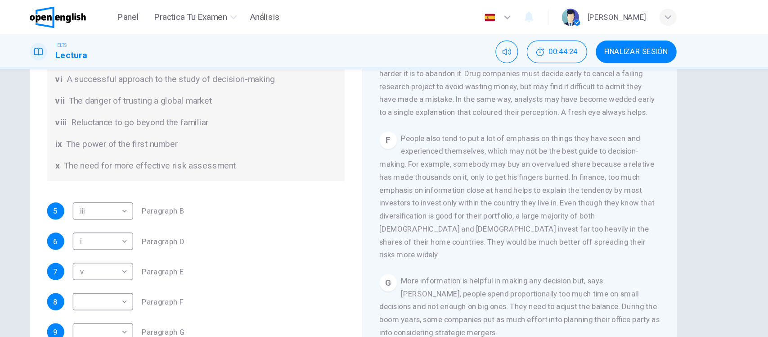
scroll to position [116, 0]
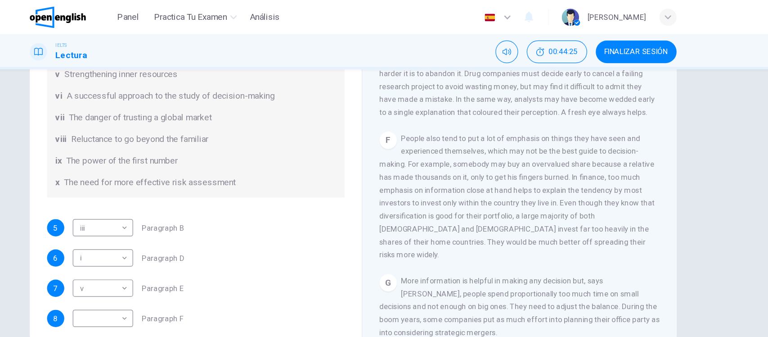
click at [601, 136] on div "F People also tend to put a lot of emphasis on things they have seen and experi…" at bounding box center [524, 164] width 234 height 108
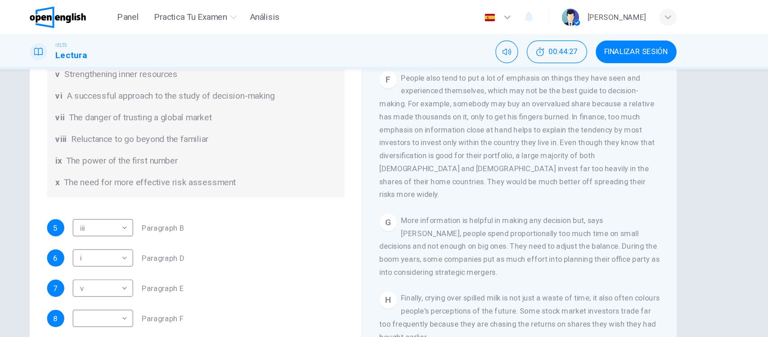
scroll to position [681, 0]
click at [309, 151] on div "x The need for more effective risk assessment" at bounding box center [253, 152] width 234 height 11
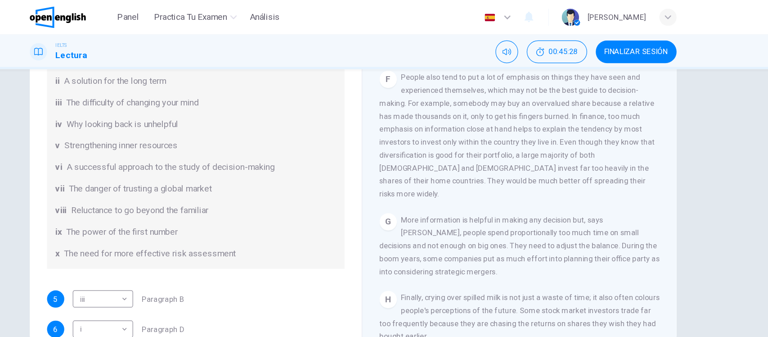
scroll to position [50, 0]
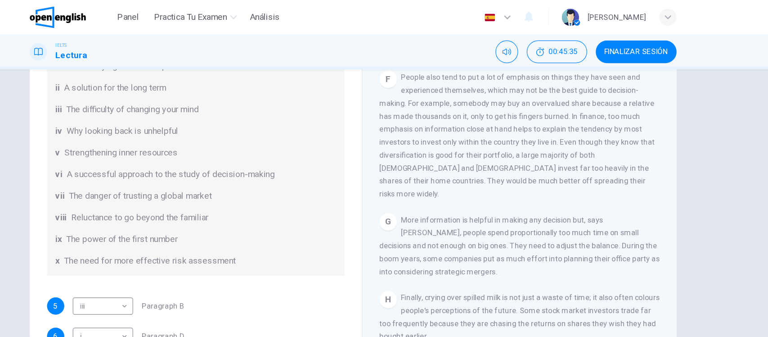
click at [309, 151] on div "List of Headings i Not identifying the correct priorities ii A solution for the…" at bounding box center [253, 127] width 249 height 205
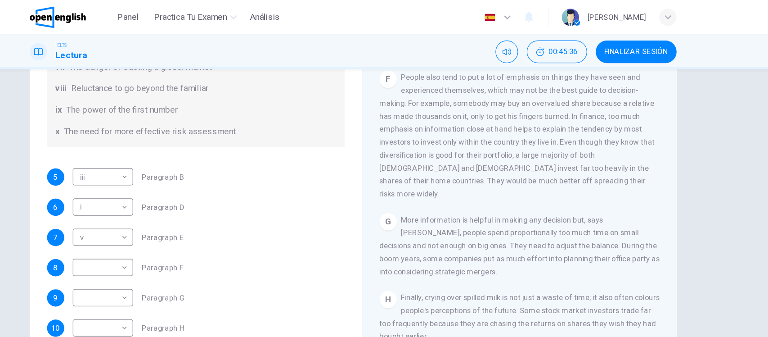
scroll to position [173, 0]
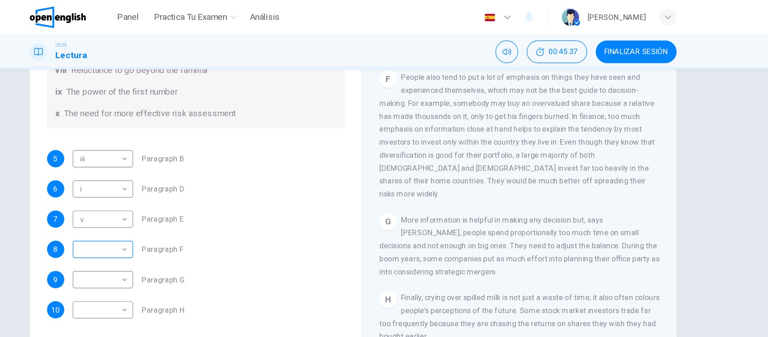
click at [90, 204] on body "Este sitio utiliza cookies, como se explica en nuestra Política de Privacidad .…" at bounding box center [384, 168] width 768 height 337
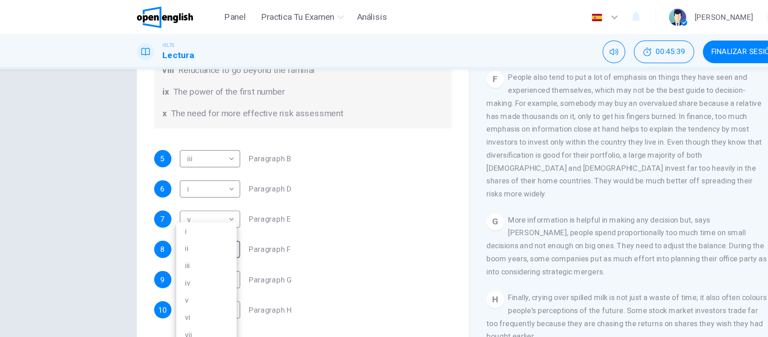
click at [156, 205] on li "ii" at bounding box center [172, 207] width 50 height 14
type input "**"
click at [54, 126] on div "Preguntas 5 - 10 Reading Passage 1 has nine paragraphs A-I Choose the correct h…" at bounding box center [384, 179] width 768 height 243
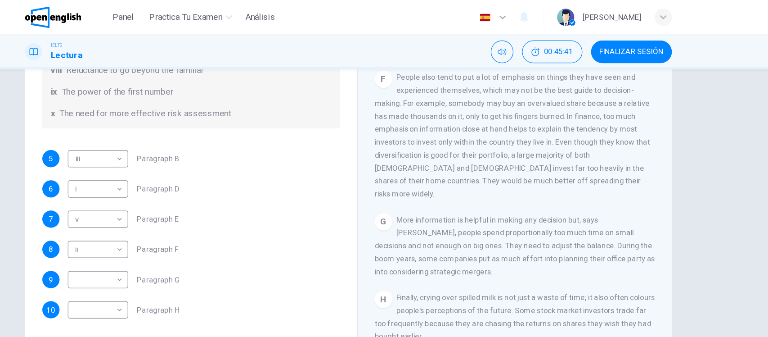
click at [473, 154] on span "People also tend to put a lot of emphasis on things they have seen and experien…" at bounding box center [522, 113] width 230 height 104
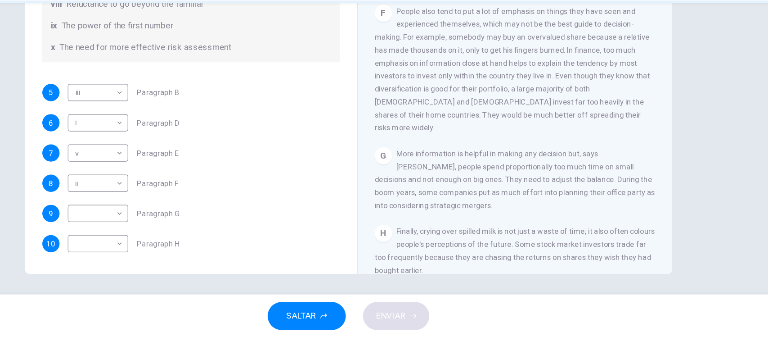
click at [473, 209] on span "More information is helpful in making any decision but, says [PERSON_NAME], peo…" at bounding box center [524, 205] width 234 height 50
click at [556, 232] on div "G More information is helpful in making any decision but, says [PERSON_NAME], p…" at bounding box center [524, 205] width 234 height 54
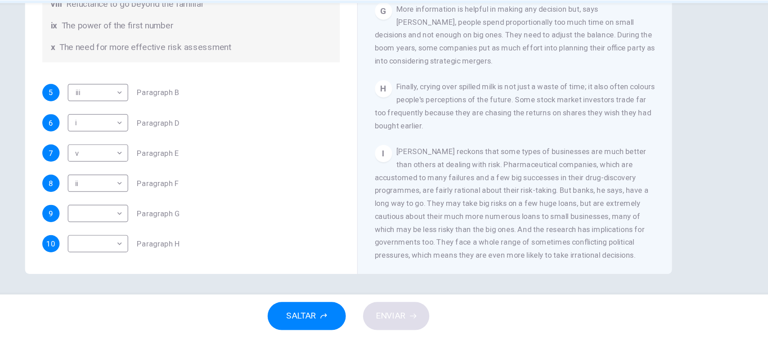
scroll to position [802, 0]
click at [708, 145] on div "Preguntas 5 - 10 Reading Passage 1 has nine paragraphs A-I Choose the correct h…" at bounding box center [384, 179] width 768 height 243
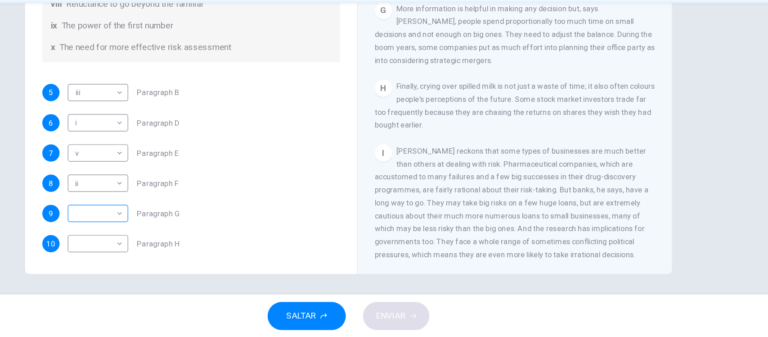
click at [61, 181] on body "Este sitio utiliza cookies, como se explica en nuestra Política de Privacidad .…" at bounding box center [384, 168] width 768 height 337
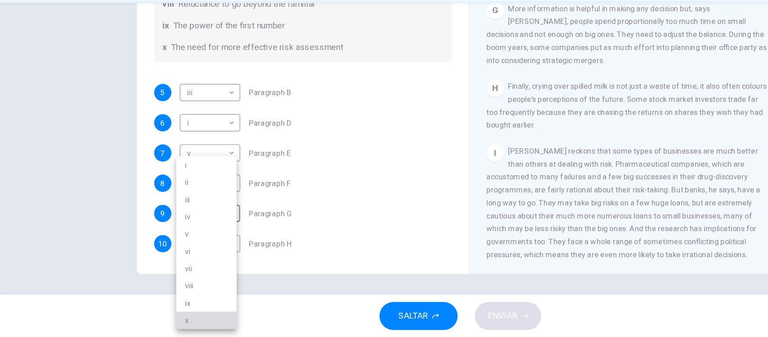
click at [160, 325] on li "x" at bounding box center [172, 322] width 50 height 14
type input "*"
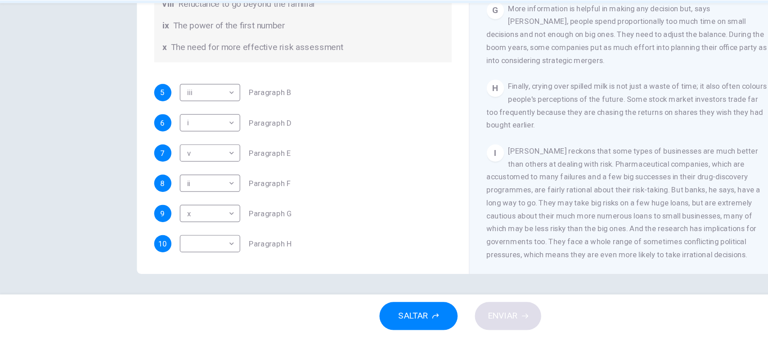
click at [109, 107] on div "Preguntas 5 - 10 Reading Passage 1 has nine paragraphs A-I Choose the correct h…" at bounding box center [384, 127] width 569 height 313
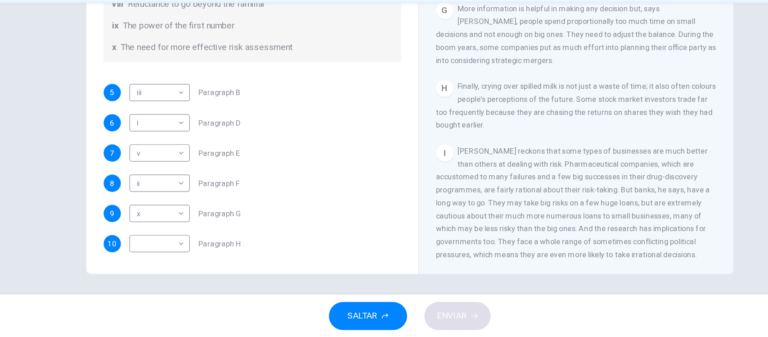
click at [73, 131] on div "Preguntas 5 - 10 Reading Passage 1 has nine paragraphs A-I Choose the correct h…" at bounding box center [384, 179] width 768 height 243
click at [177, 212] on body "Este sitio utiliza cookies, como se explica en nuestra Política de Privacidad .…" at bounding box center [384, 168] width 768 height 337
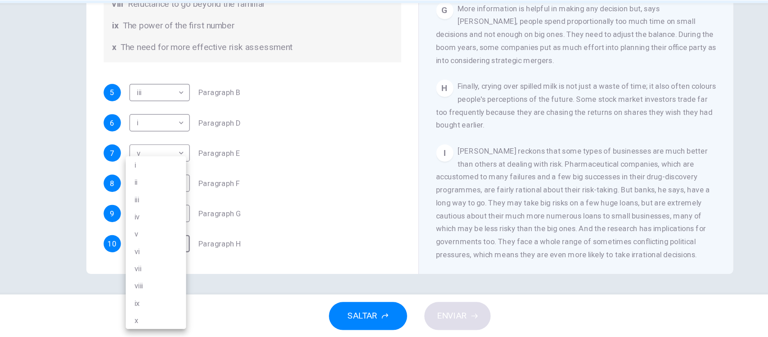
click at [168, 309] on li "ix" at bounding box center [172, 308] width 50 height 14
type input "**"
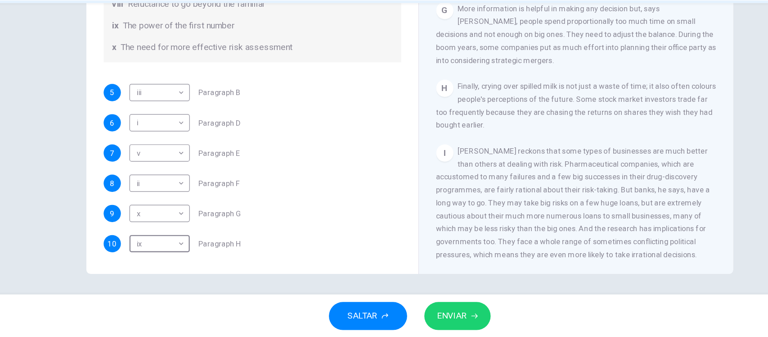
click at [425, 319] on span "ENVIAR" at bounding box center [419, 318] width 25 height 13
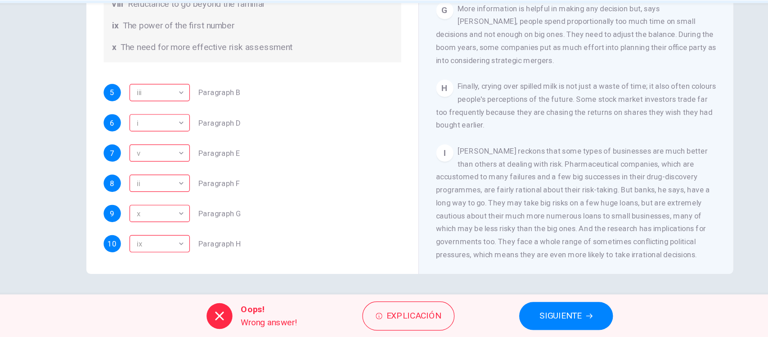
click at [509, 330] on button "SIGUIENTE" at bounding box center [515, 318] width 78 height 23
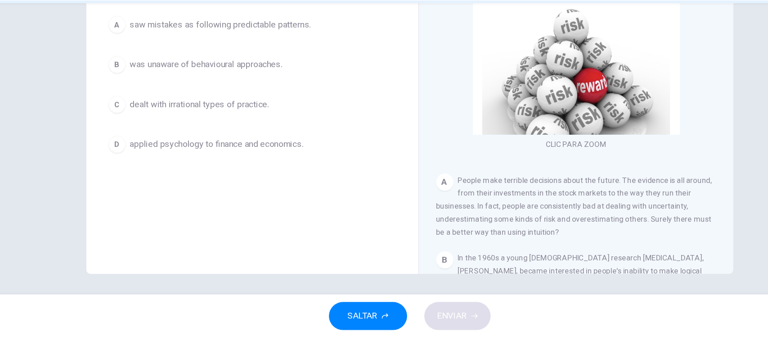
click at [61, 119] on div "Question 11 Choose the correct answer, A , B , C or D . People initially found …" at bounding box center [384, 179] width 768 height 243
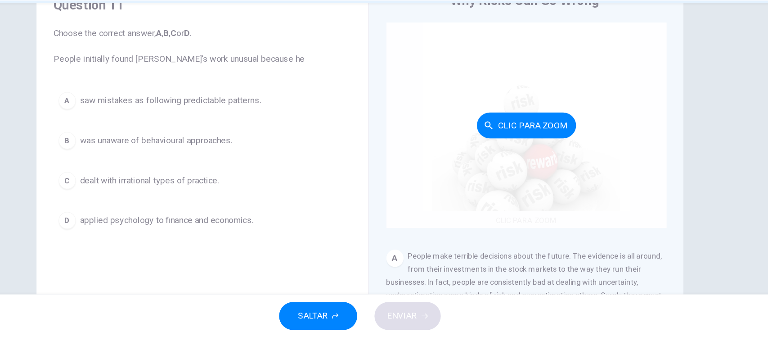
scroll to position [0, 0]
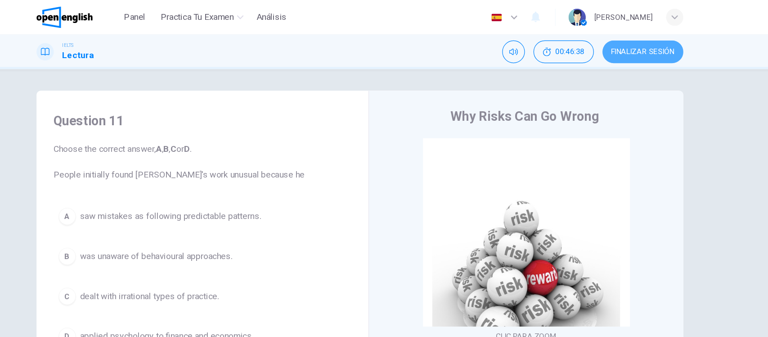
click at [609, 47] on button "FINALIZAR SESIÓN" at bounding box center [621, 43] width 68 height 19
